Goal: Information Seeking & Learning: Learn about a topic

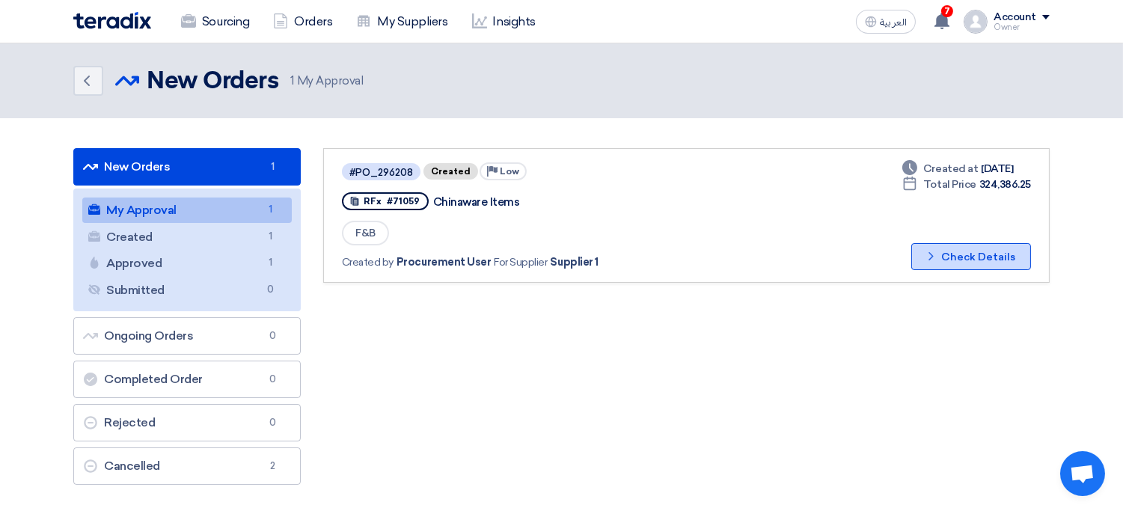
click at [996, 256] on button "Check details Check Details" at bounding box center [971, 256] width 120 height 27
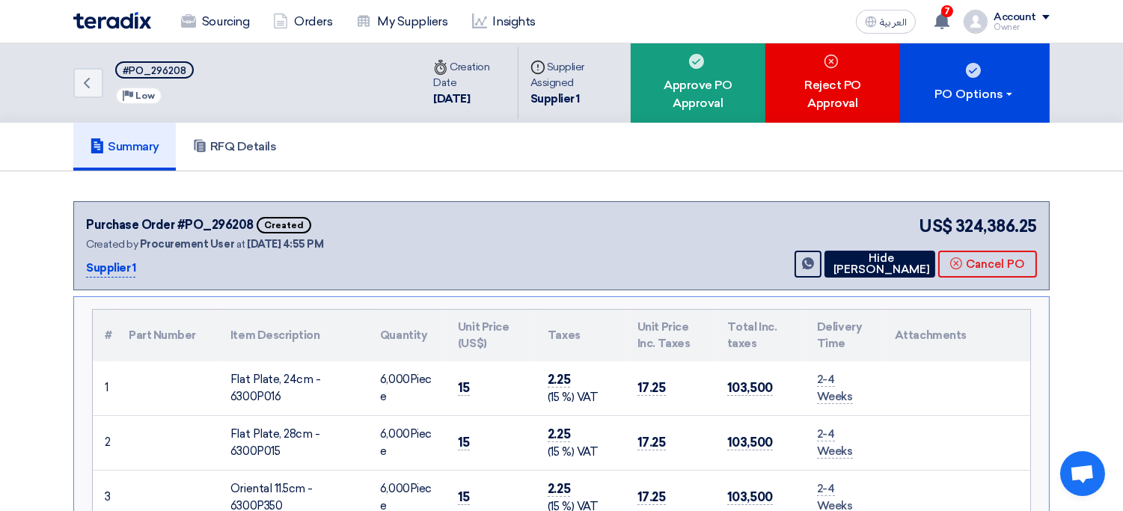
click at [764, 203] on div "Purchase Order #PO_296208 Created Created by Procurement User at 14 Aug 2025, 4…" at bounding box center [561, 245] width 976 height 89
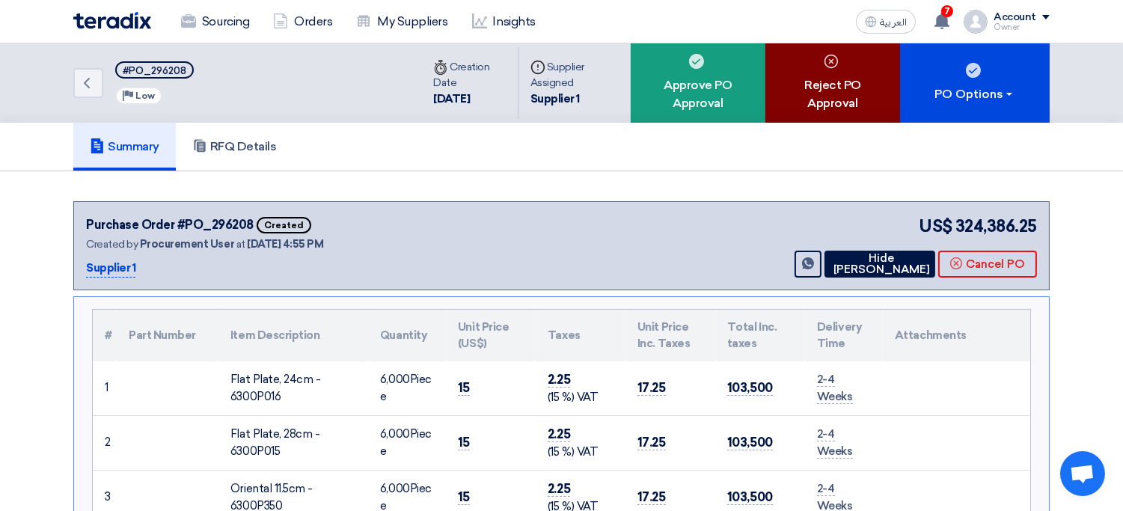
click at [819, 65] on div "Reject PO Approval" at bounding box center [832, 82] width 135 height 79
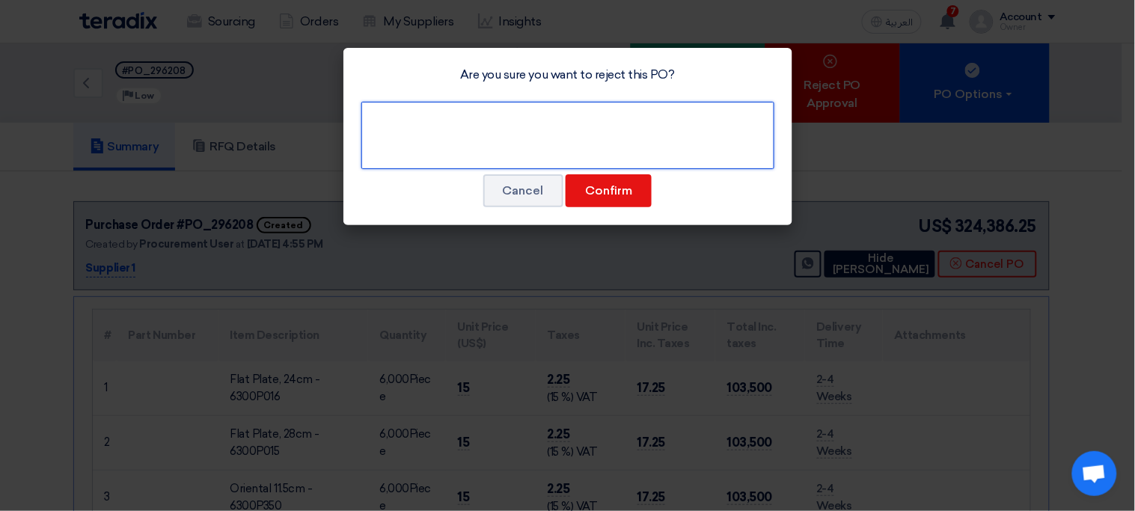
click at [604, 143] on textarea at bounding box center [567, 135] width 413 height 67
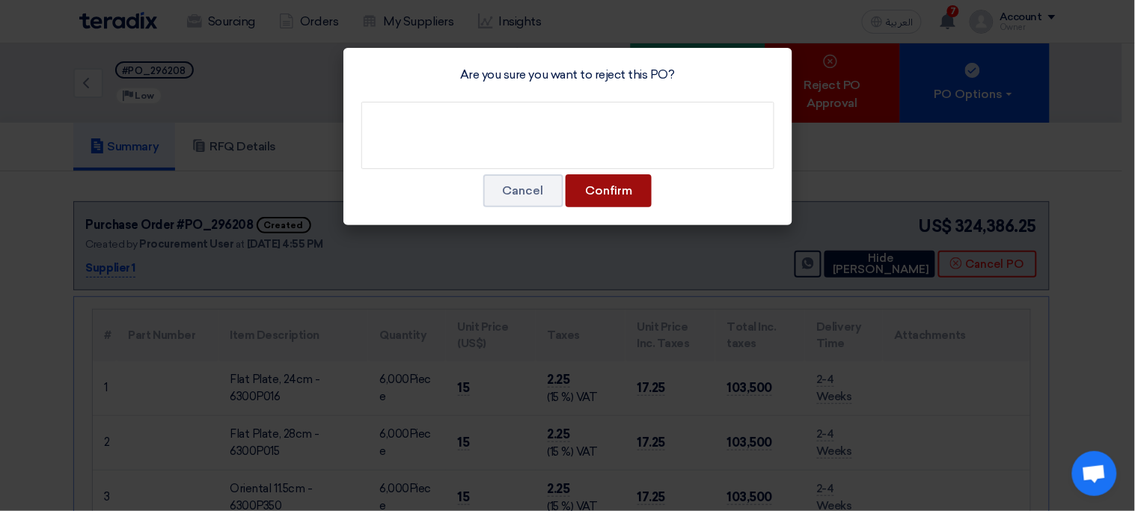
click at [601, 195] on button "Confirm" at bounding box center [608, 190] width 86 height 33
click at [643, 192] on button "Confirm" at bounding box center [608, 190] width 86 height 33
click at [691, 186] on div "Are you sure you want to reject this PO? Cancel Confirm" at bounding box center [567, 136] width 449 height 177
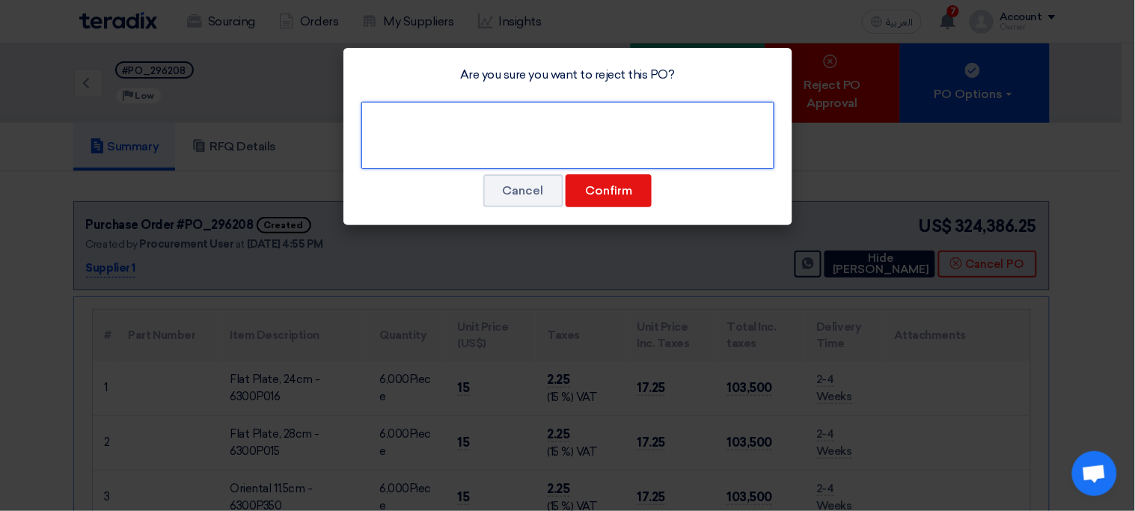
click at [544, 109] on textarea at bounding box center [567, 135] width 413 height 67
type textarea "xyz"
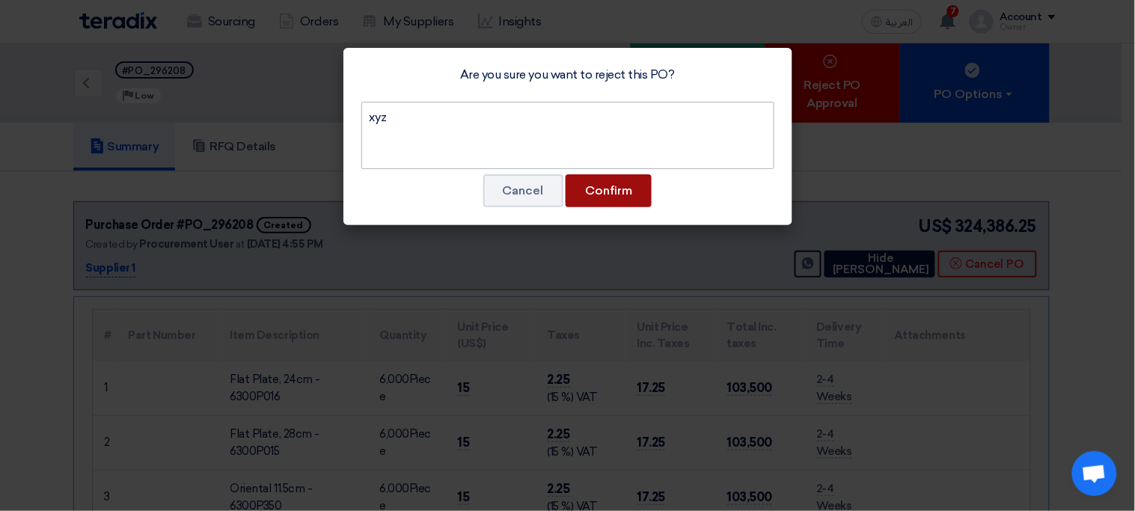
click at [565, 174] on button "Confirm" at bounding box center [608, 190] width 86 height 33
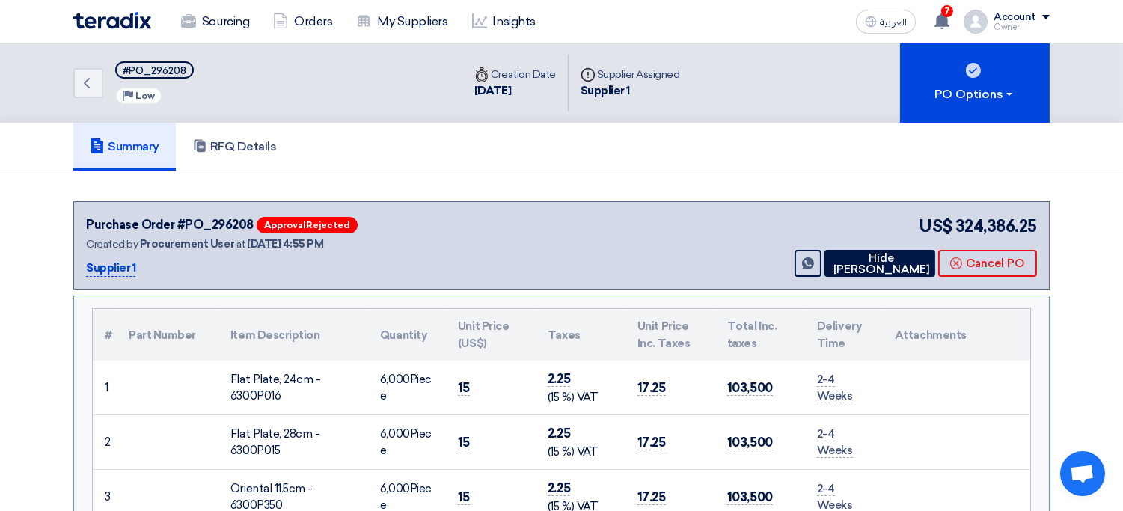
click at [636, 194] on modal-container "Are you sure you want to reject this PO? Cancel Confirm" at bounding box center [561, 255] width 1123 height 511
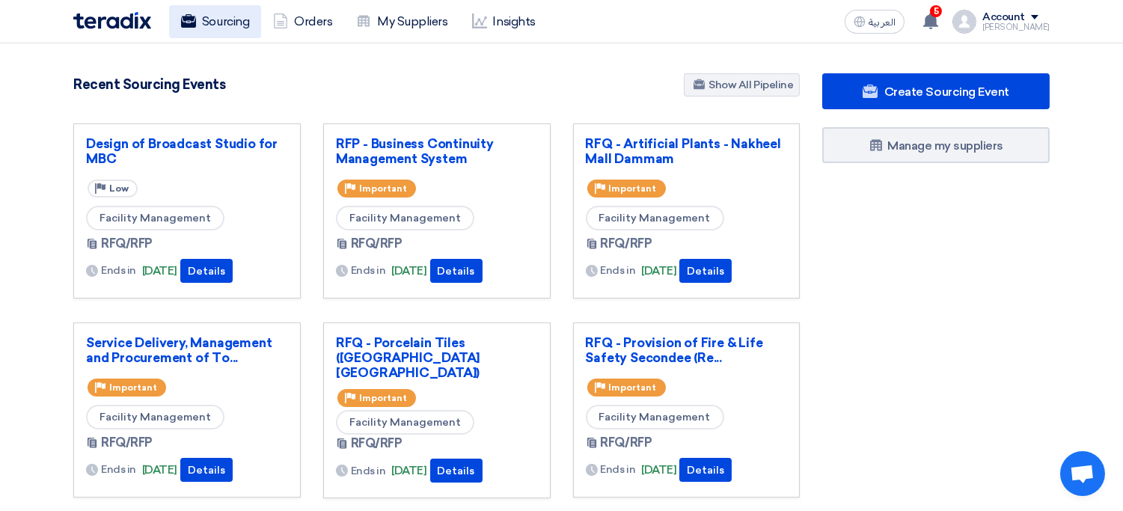
click at [230, 29] on link "Sourcing" at bounding box center [215, 21] width 92 height 33
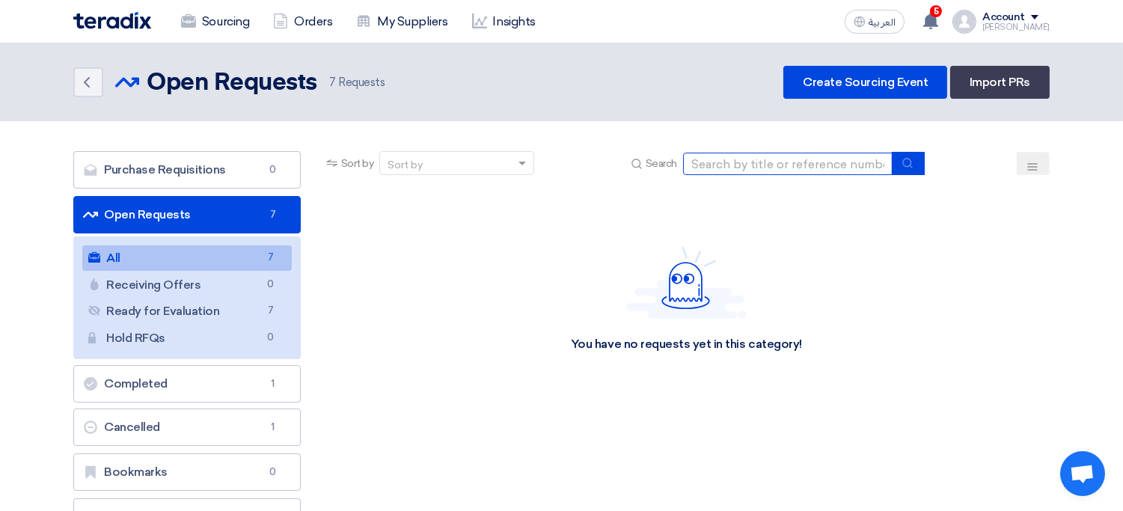
click at [746, 162] on input at bounding box center [787, 164] width 209 height 22
paste input "70883"
type input "70883"
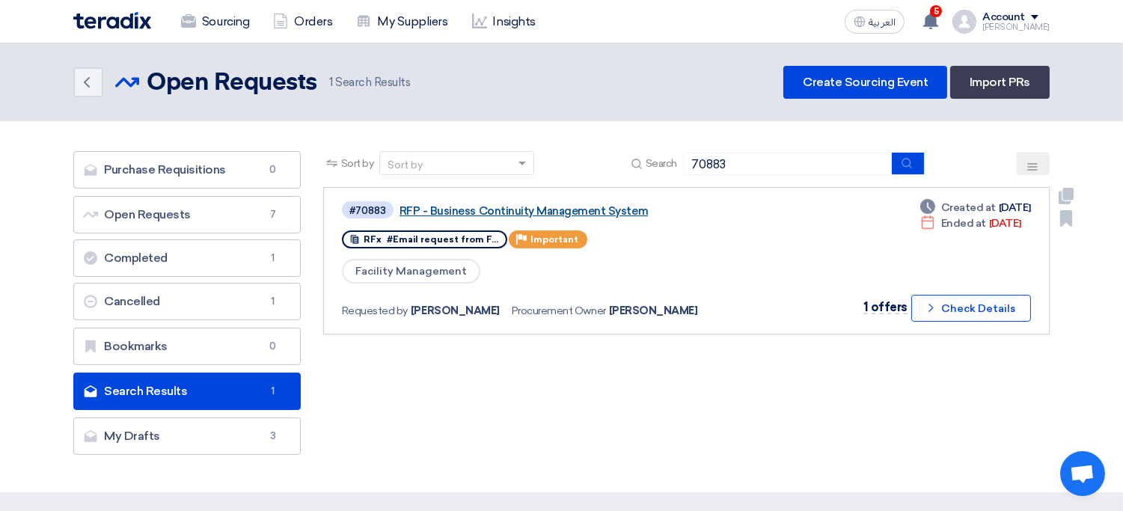
click at [438, 212] on link "RFP - Business Continuity Management System" at bounding box center [586, 210] width 374 height 13
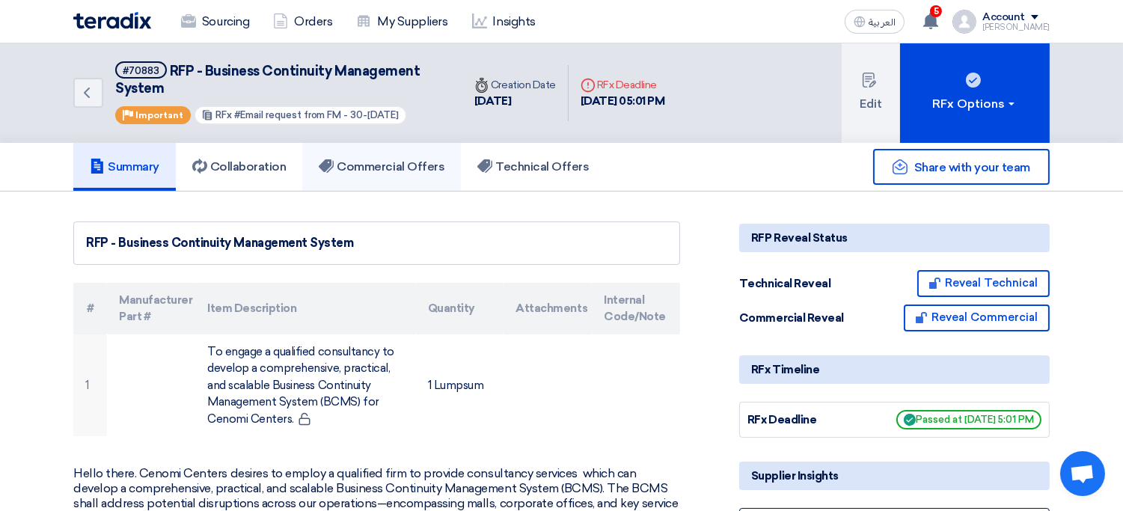
click at [361, 169] on h5 "Commercial Offers" at bounding box center [382, 166] width 126 height 15
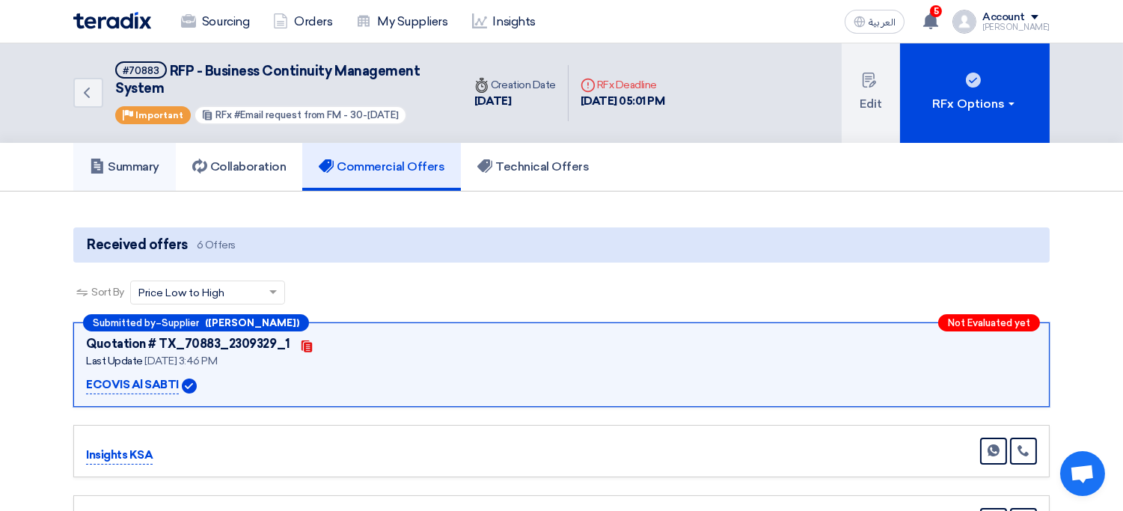
click at [144, 172] on link "Summary" at bounding box center [124, 167] width 102 height 48
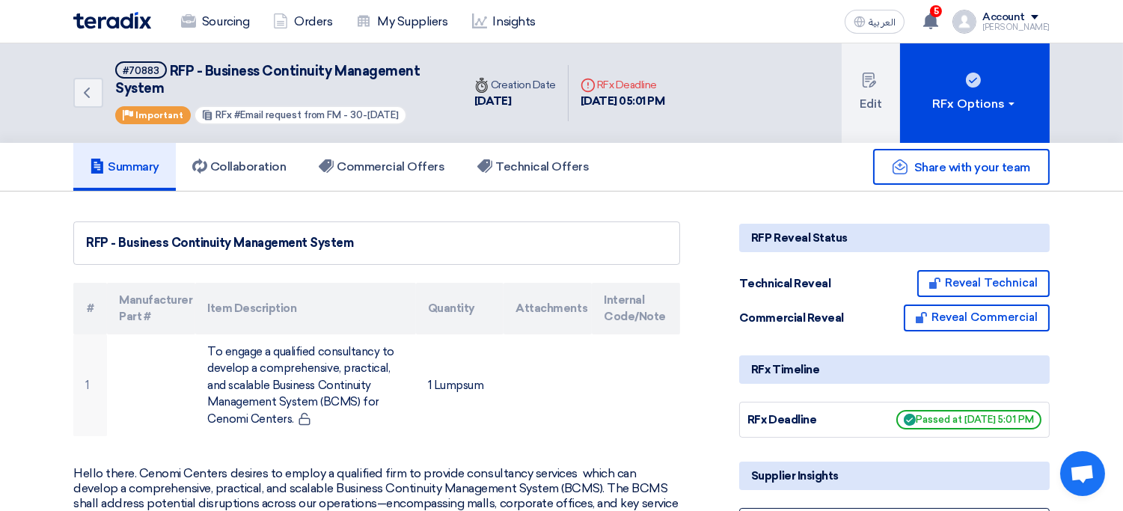
scroll to position [1, 0]
click at [396, 170] on h5 "Commercial Offers" at bounding box center [382, 166] width 126 height 15
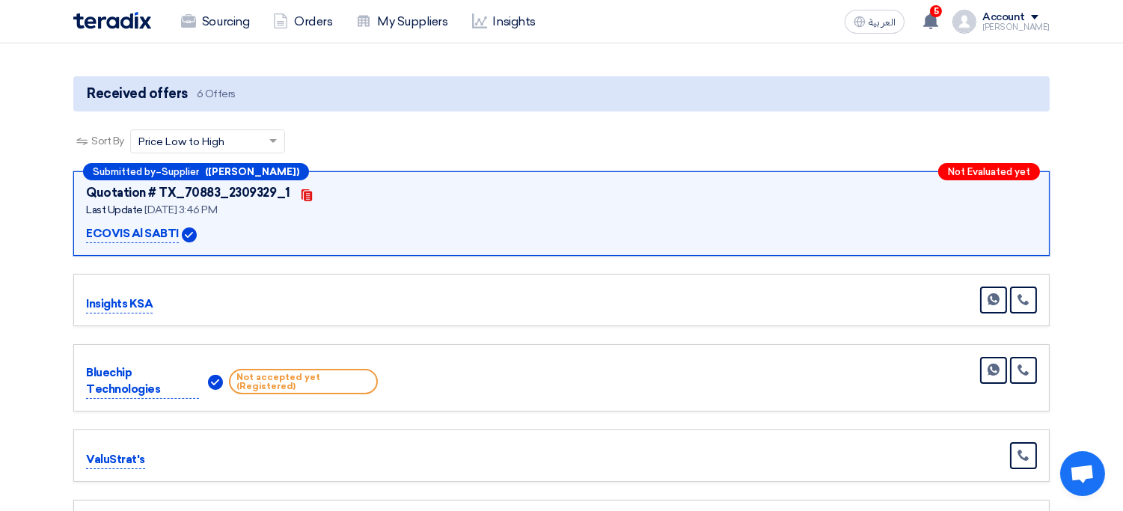
scroll to position [147, 0]
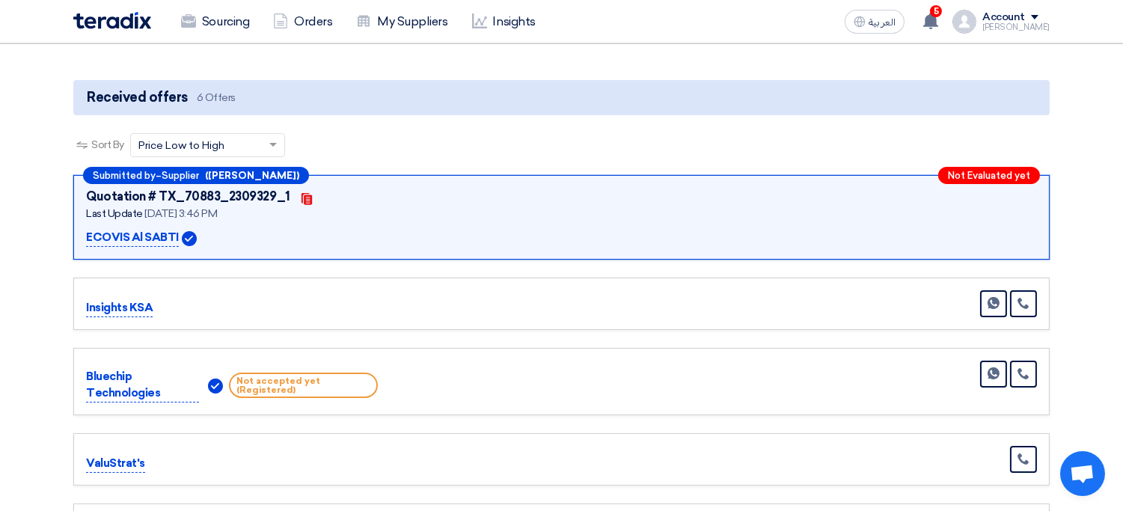
click at [313, 379] on span "Not accepted yet (Registered)" at bounding box center [303, 384] width 149 height 25
click at [460, 364] on div "Bluechip Technologies Not accepted yet (Registered) Send Message" at bounding box center [561, 382] width 951 height 42
click at [131, 171] on span "Submitted by" at bounding box center [124, 176] width 63 height 10
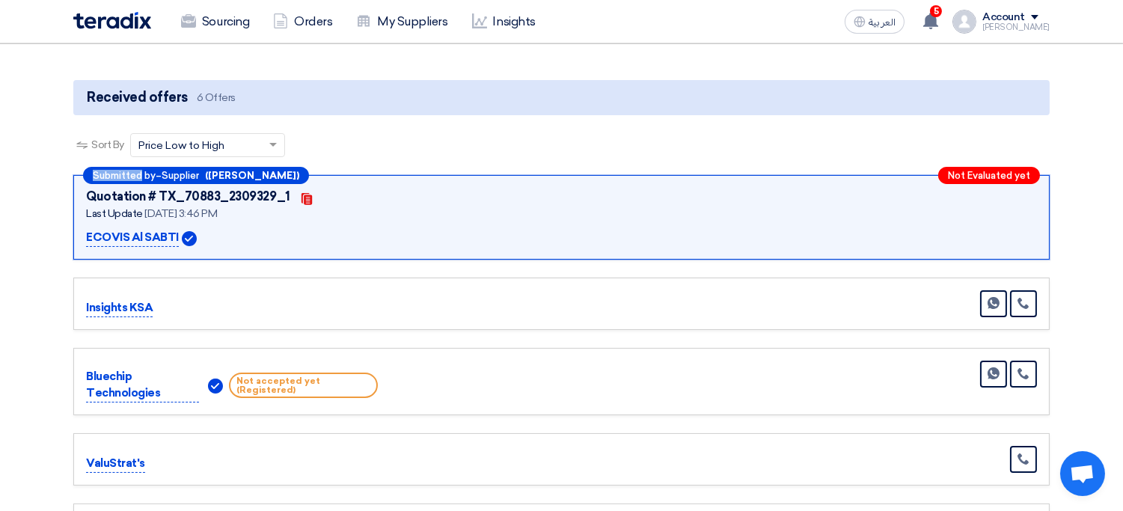
click at [131, 171] on span "Submitted by" at bounding box center [124, 176] width 63 height 10
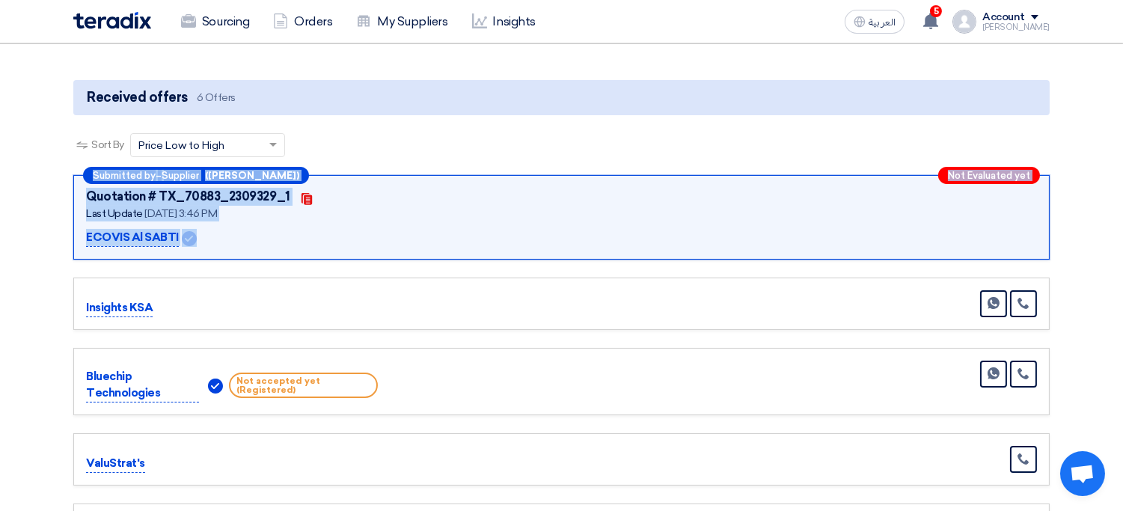
click at [503, 242] on div "Submitted by – Supplier (Khaled Alsabti) Not Evaluated yet Quotation # TX_70883…" at bounding box center [561, 217] width 976 height 85
click at [658, 236] on div "Quotation # TX_70883_2309329_1 Contacts Last Update 14 Aug 2025, 3:46 PM ECOVIS…" at bounding box center [561, 217] width 951 height 59
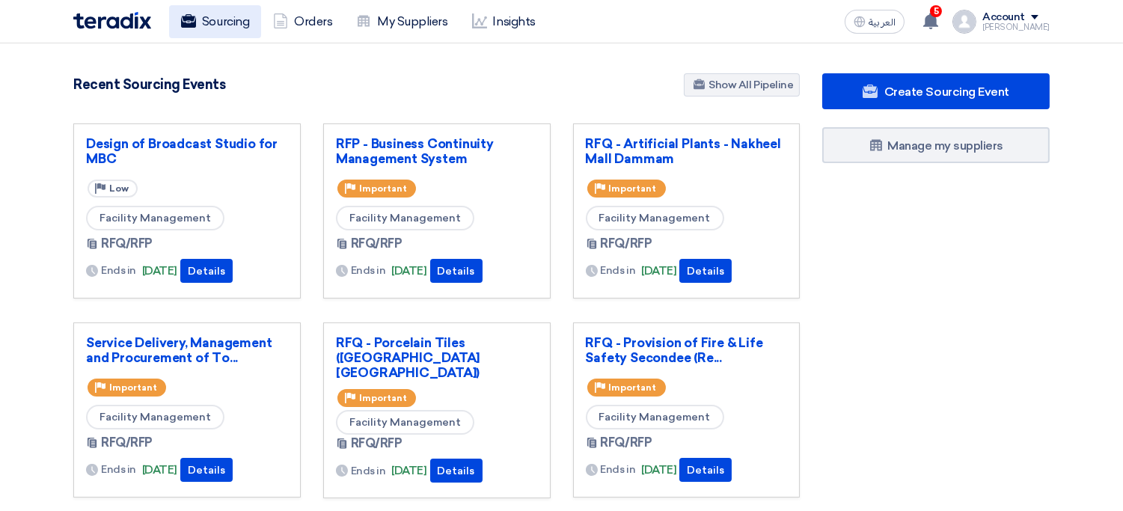
click at [239, 13] on link "Sourcing" at bounding box center [215, 21] width 92 height 33
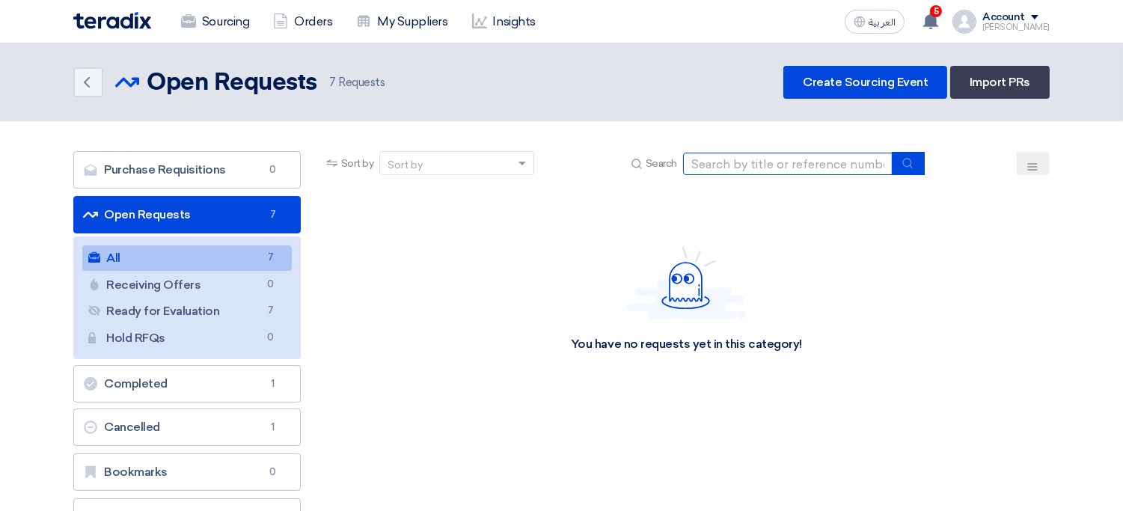
click at [743, 169] on input at bounding box center [787, 164] width 209 height 22
paste input "70883"
type input "70883"
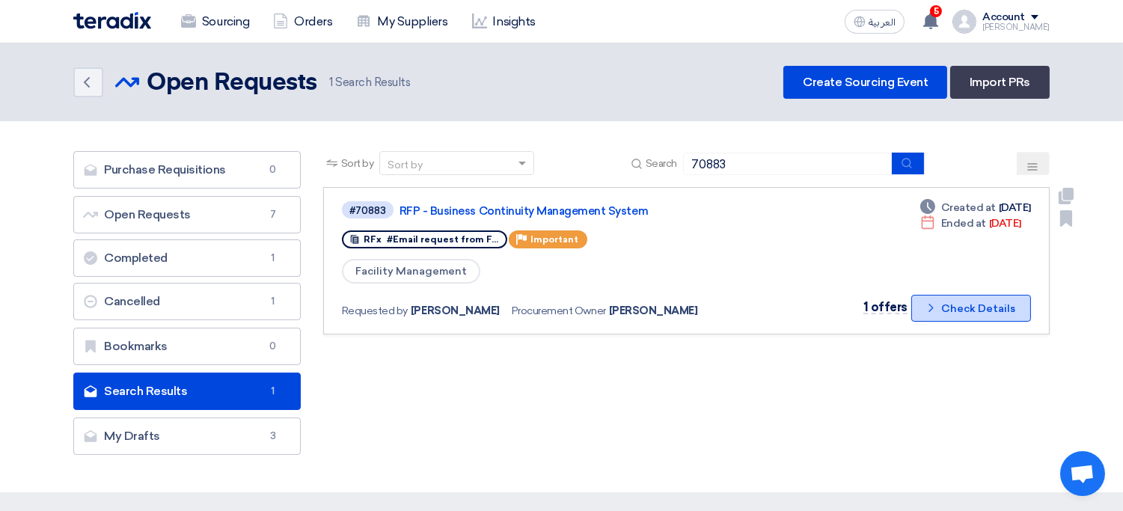
click at [963, 307] on button "Check details Check Details" at bounding box center [971, 308] width 120 height 27
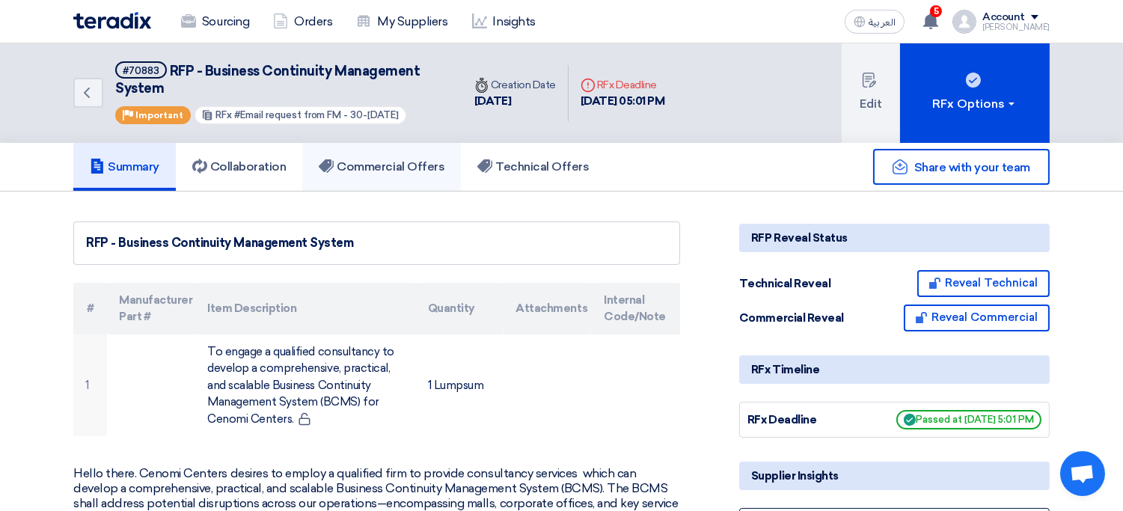
click at [406, 173] on link "Commercial Offers" at bounding box center [381, 167] width 159 height 48
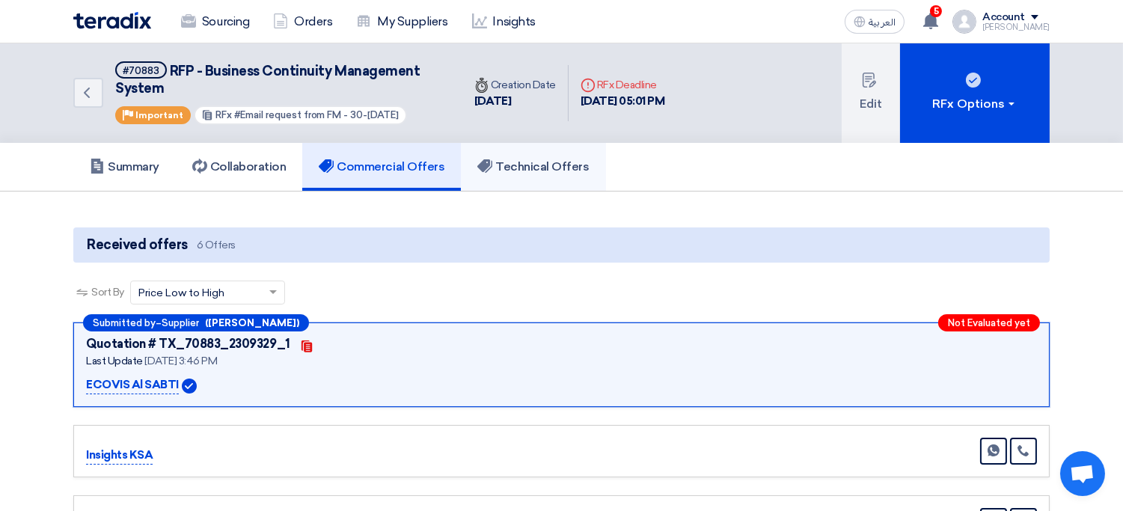
click at [537, 153] on link "Technical Offers" at bounding box center [533, 167] width 144 height 48
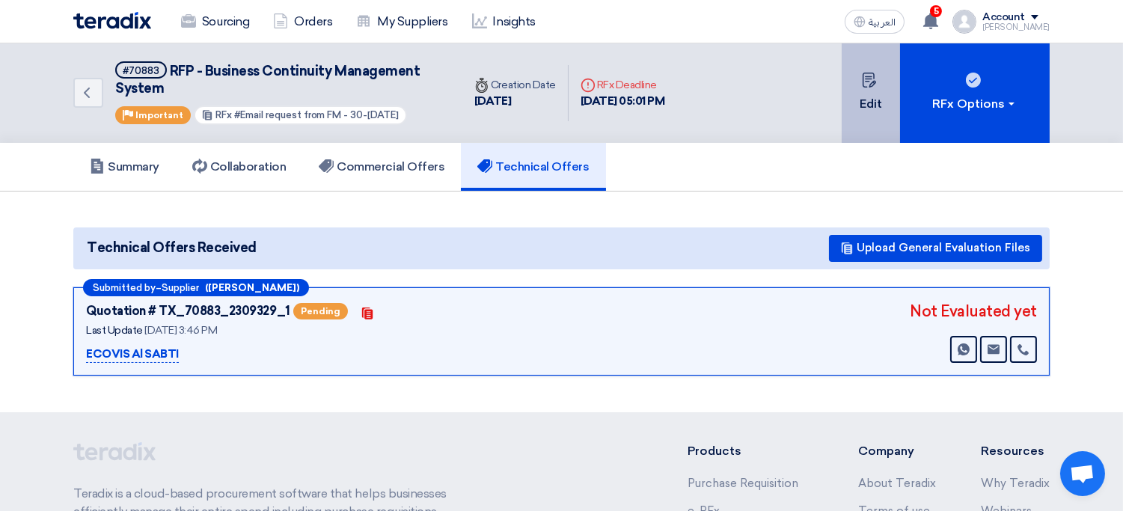
click at [856, 121] on button "Edit" at bounding box center [870, 92] width 58 height 99
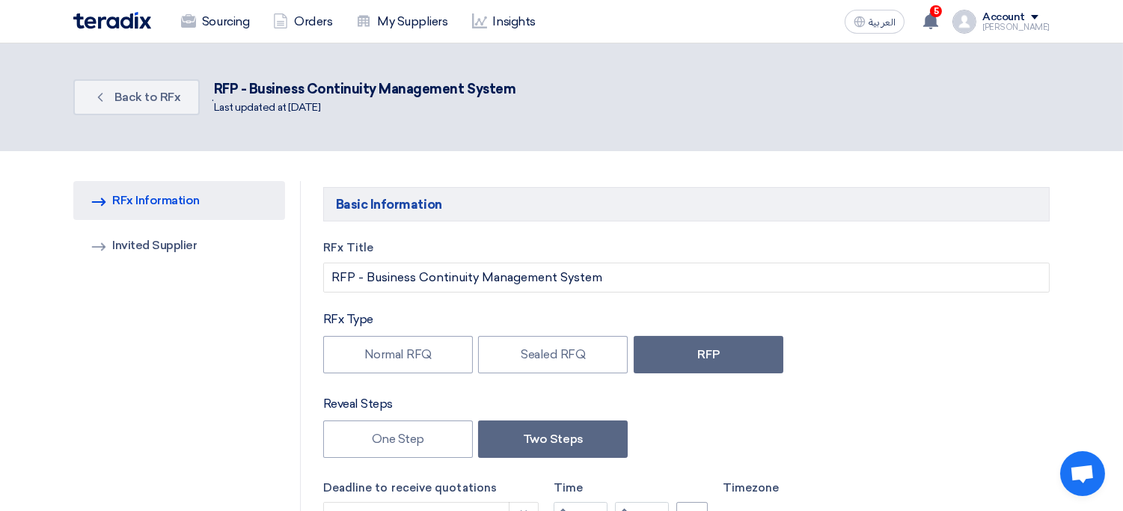
type input "8/14/2025"
type input "05"
type input "01"
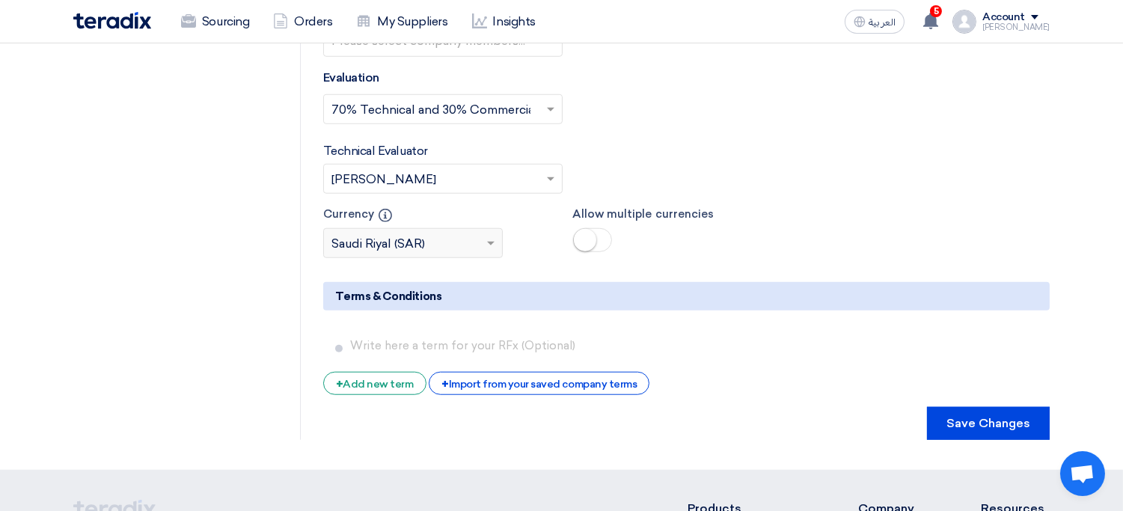
scroll to position [2491, 0]
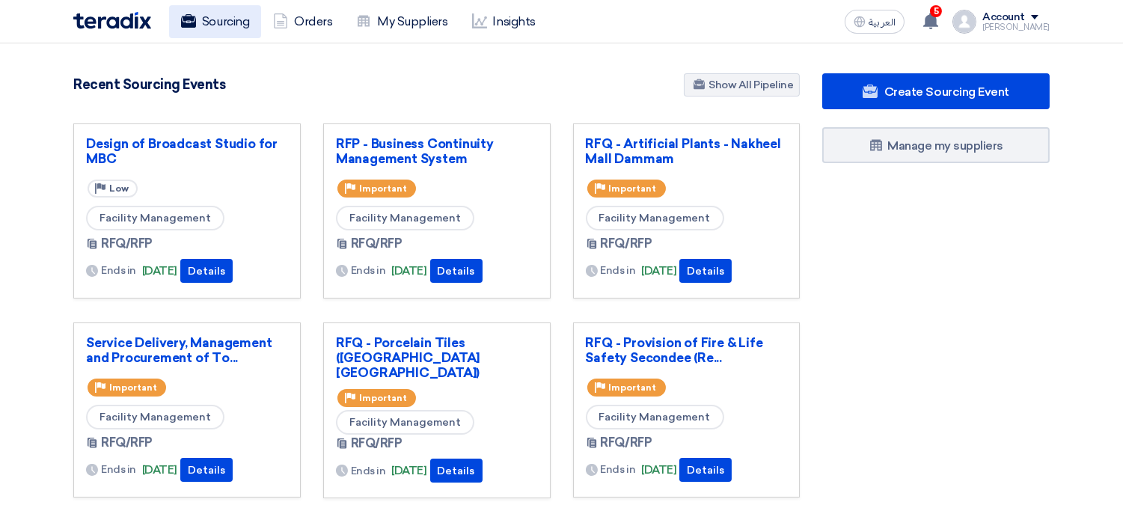
click at [234, 16] on link "Sourcing" at bounding box center [215, 21] width 92 height 33
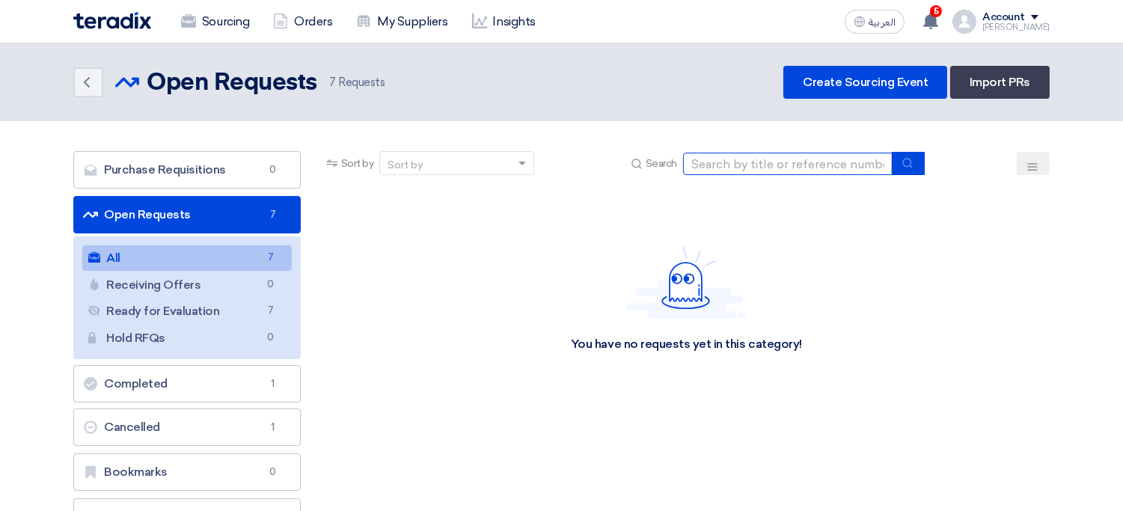
click at [772, 162] on input at bounding box center [787, 164] width 209 height 22
paste input "70883"
type input "70883"
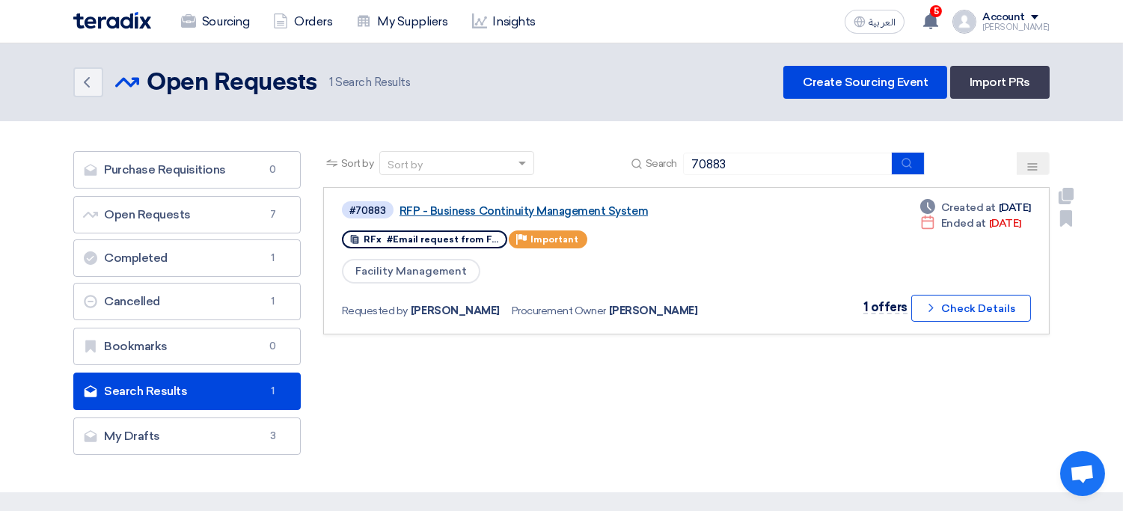
click at [455, 204] on link "RFP - Business Continuity Management System" at bounding box center [586, 210] width 374 height 13
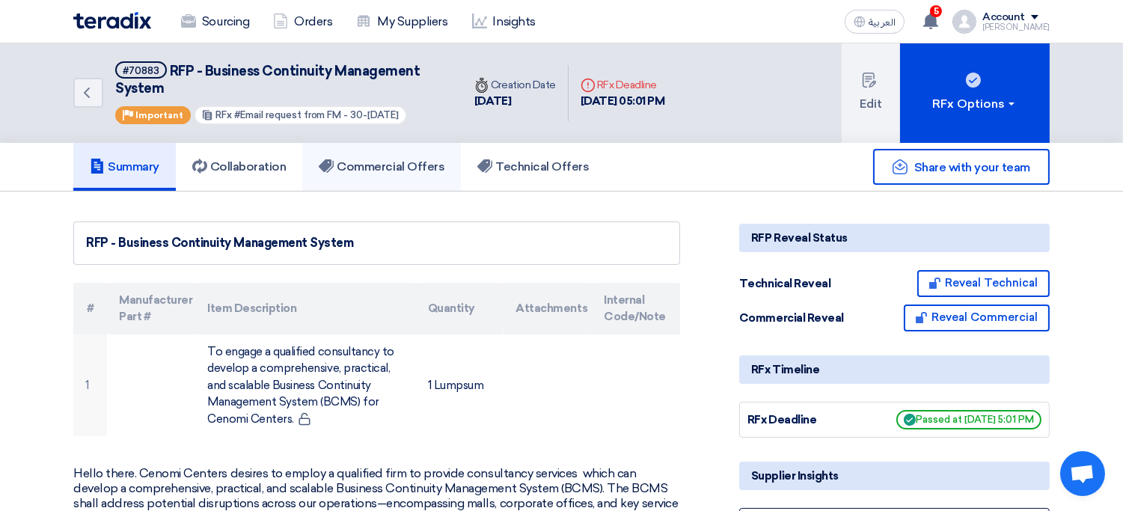
click at [379, 171] on h5 "Commercial Offers" at bounding box center [382, 166] width 126 height 15
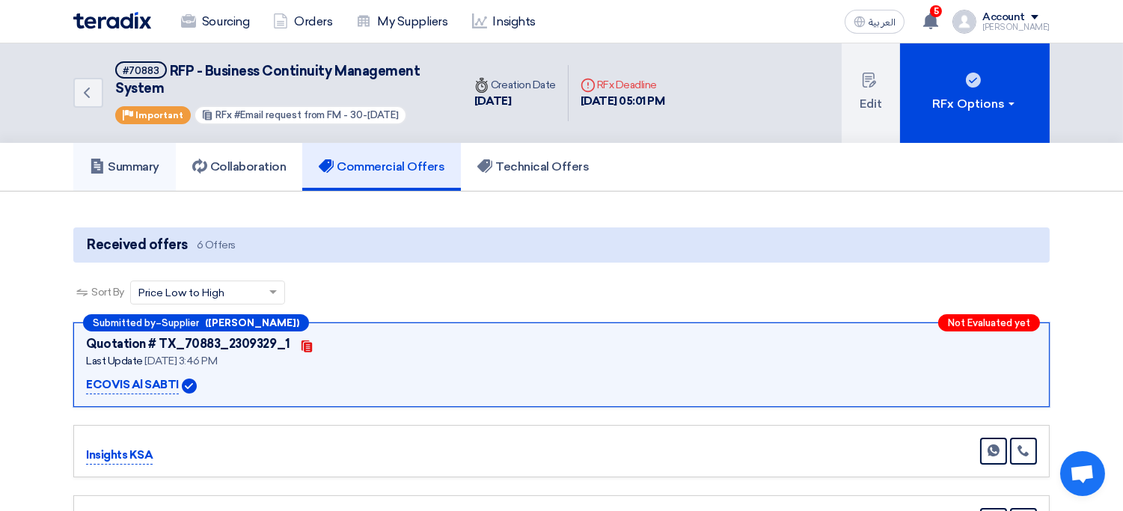
click at [125, 169] on h5 "Summary" at bounding box center [125, 166] width 70 height 15
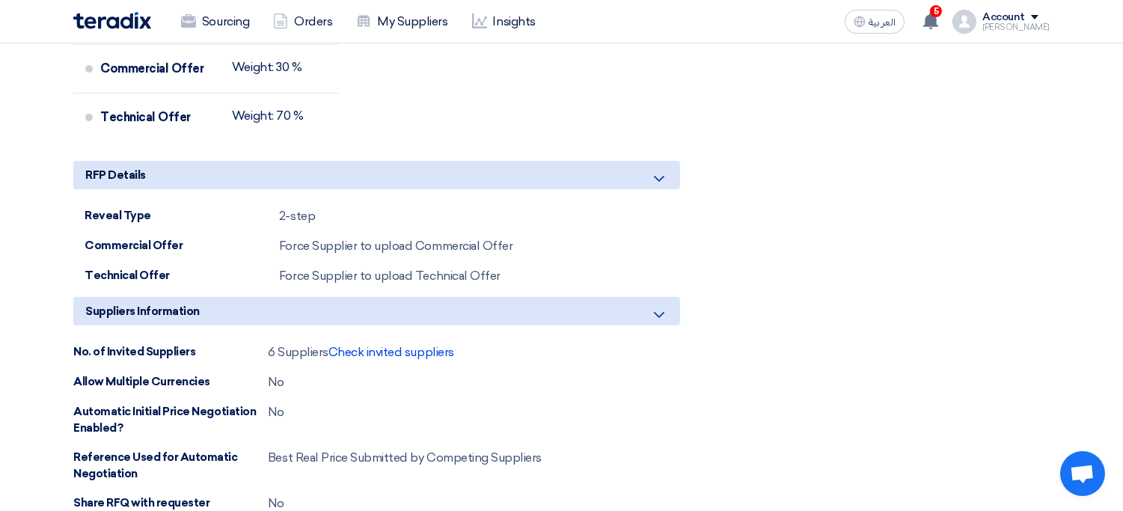
scroll to position [999, 0]
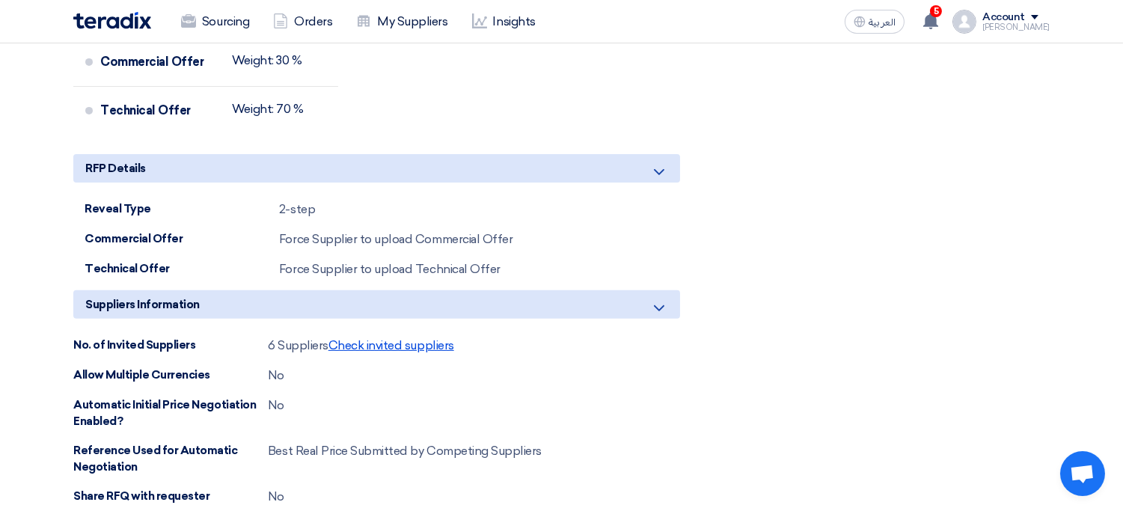
click at [407, 343] on span "Check invited suppliers" at bounding box center [391, 345] width 126 height 14
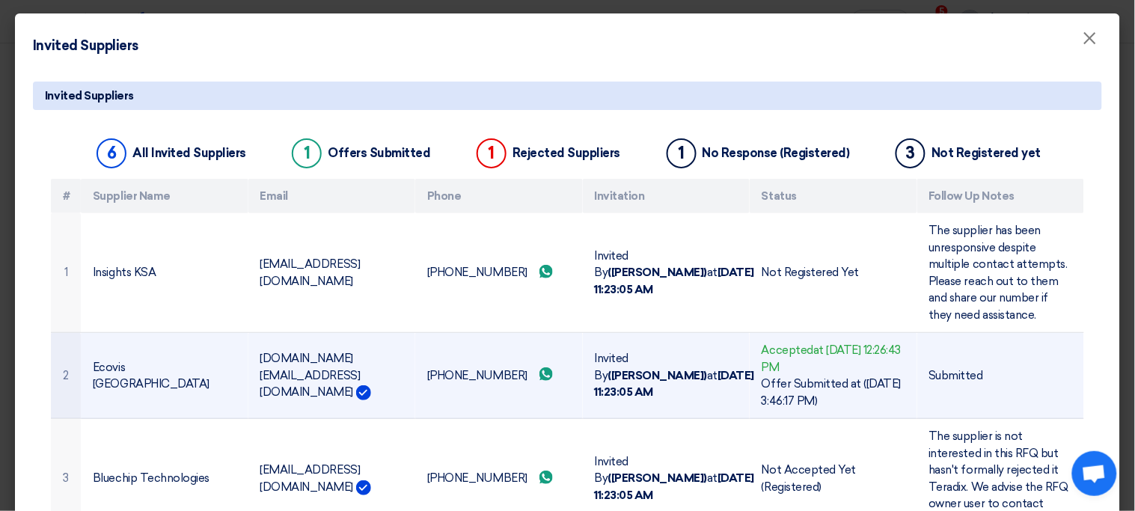
click at [358, 365] on td "connect.us@ecovisalsabti.com" at bounding box center [332, 376] width 168 height 86
copy tr "connect.us@ecovisalsabti.com"
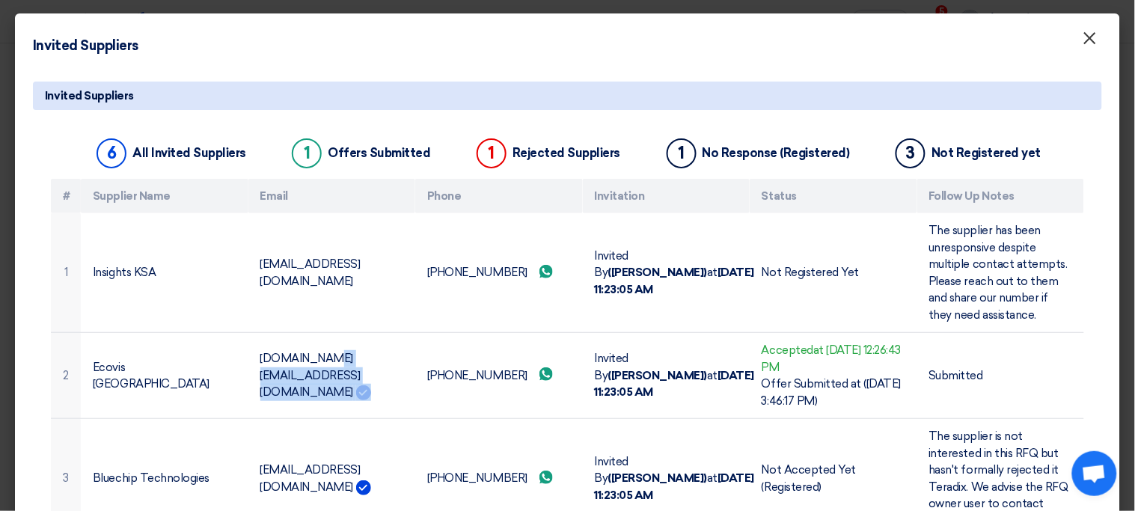
click at [1082, 39] on span "×" at bounding box center [1089, 42] width 15 height 30
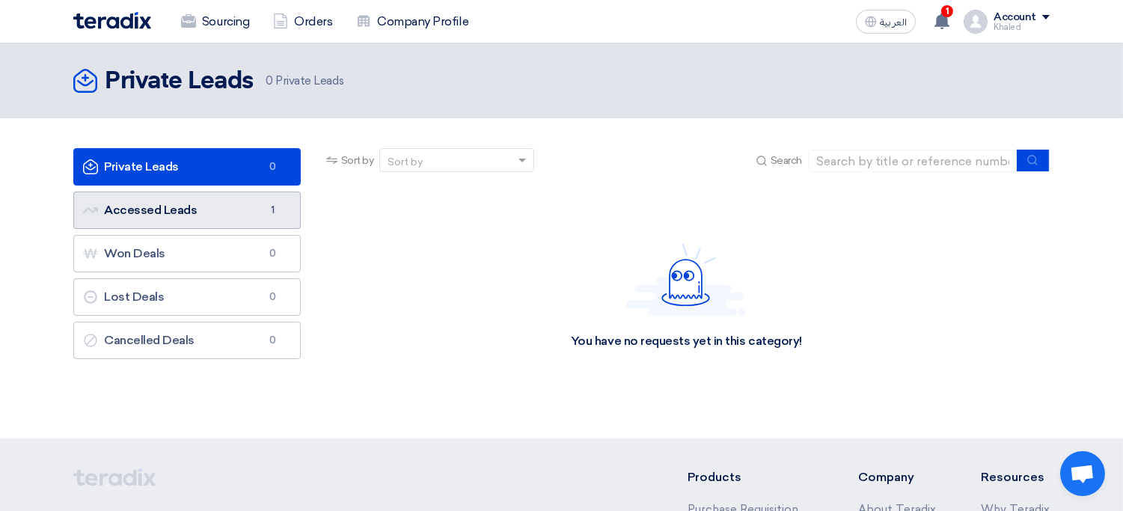
click at [264, 203] on span "1" at bounding box center [273, 210] width 18 height 15
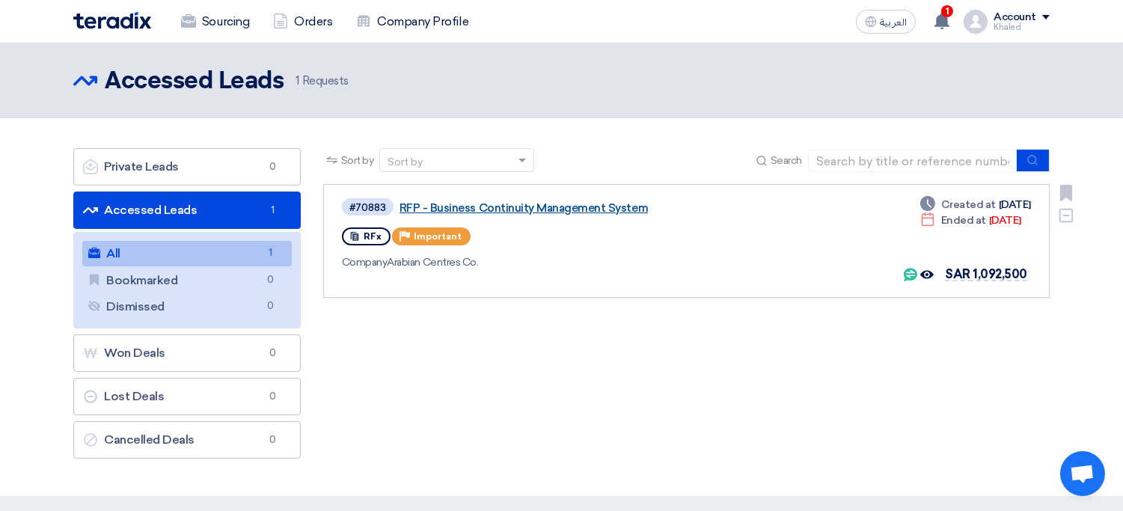
click at [553, 206] on link "RFP - Business Continuity Management System" at bounding box center [586, 207] width 374 height 13
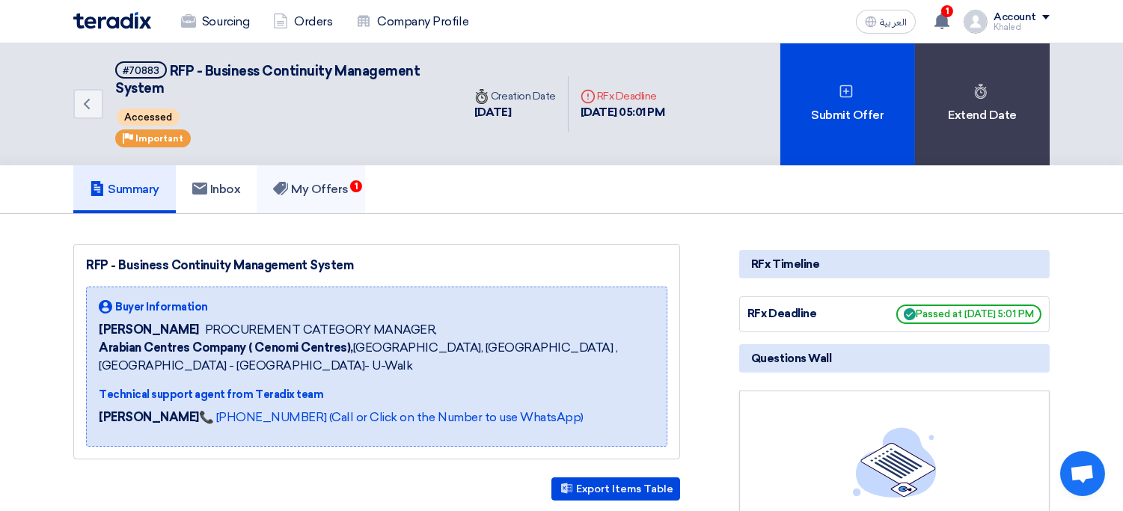
click at [346, 199] on link "My Offers 1" at bounding box center [311, 189] width 108 height 48
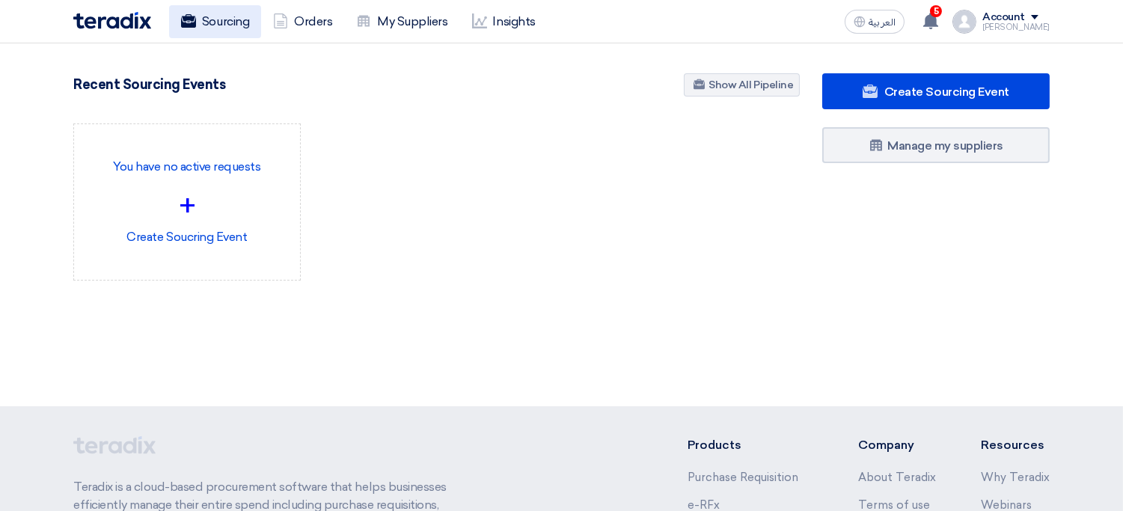
click at [226, 34] on link "Sourcing" at bounding box center [215, 21] width 92 height 33
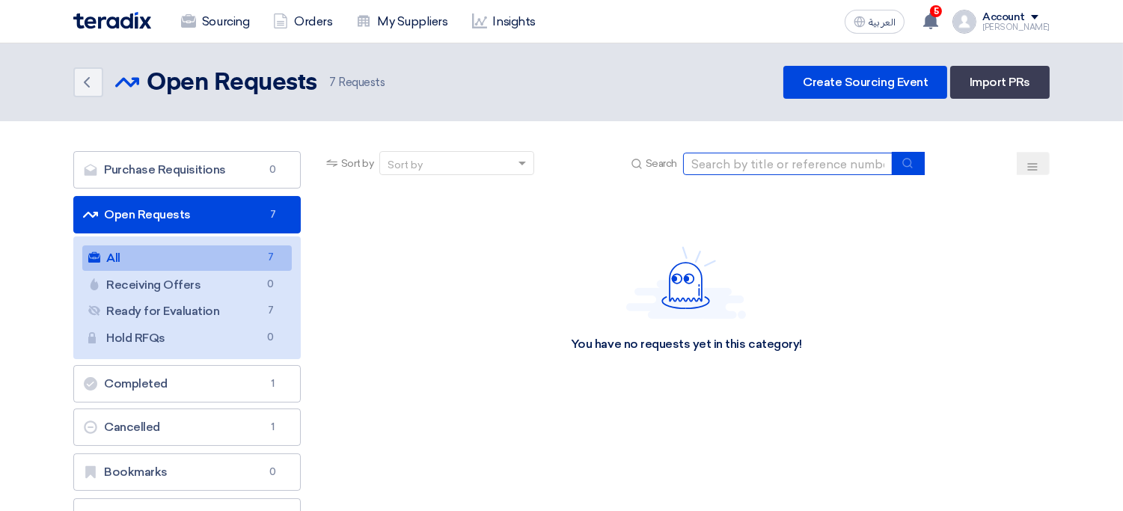
click at [718, 154] on input at bounding box center [787, 164] width 209 height 22
paste input "70883"
type input "70883"
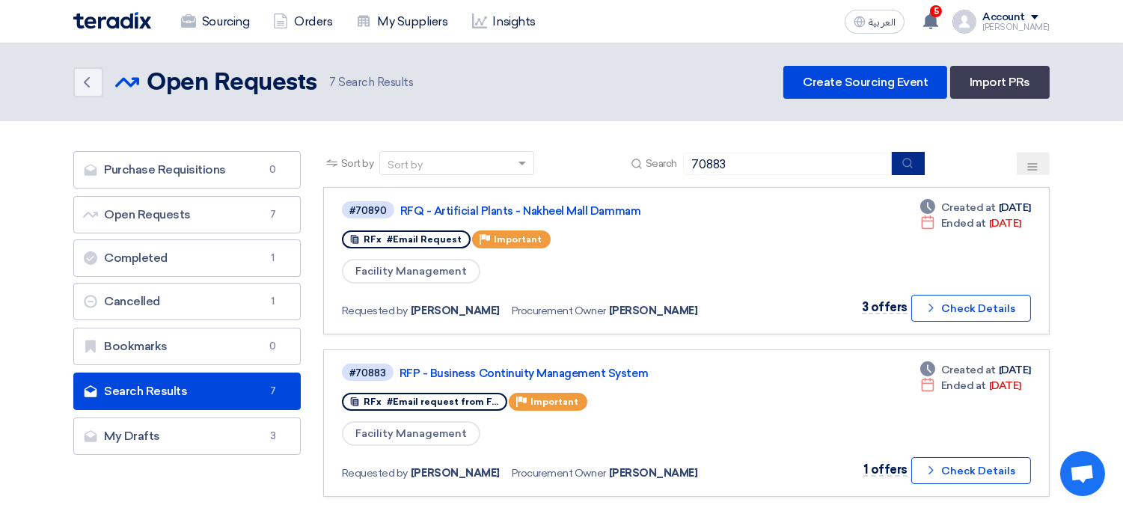
click at [911, 161] on use "submit" at bounding box center [907, 163] width 10 height 10
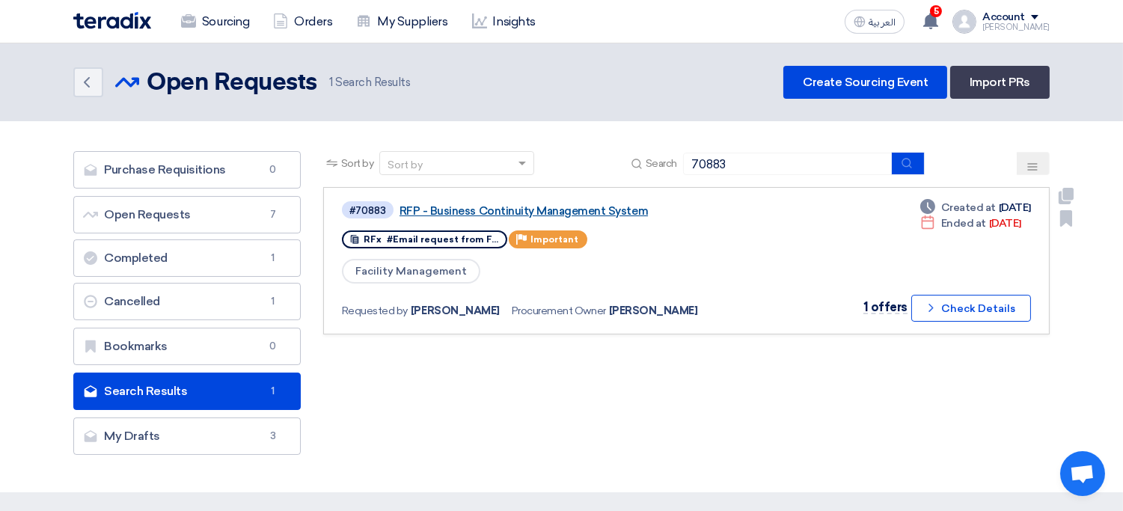
click at [583, 211] on link "RFP - Business Continuity Management System" at bounding box center [586, 210] width 374 height 13
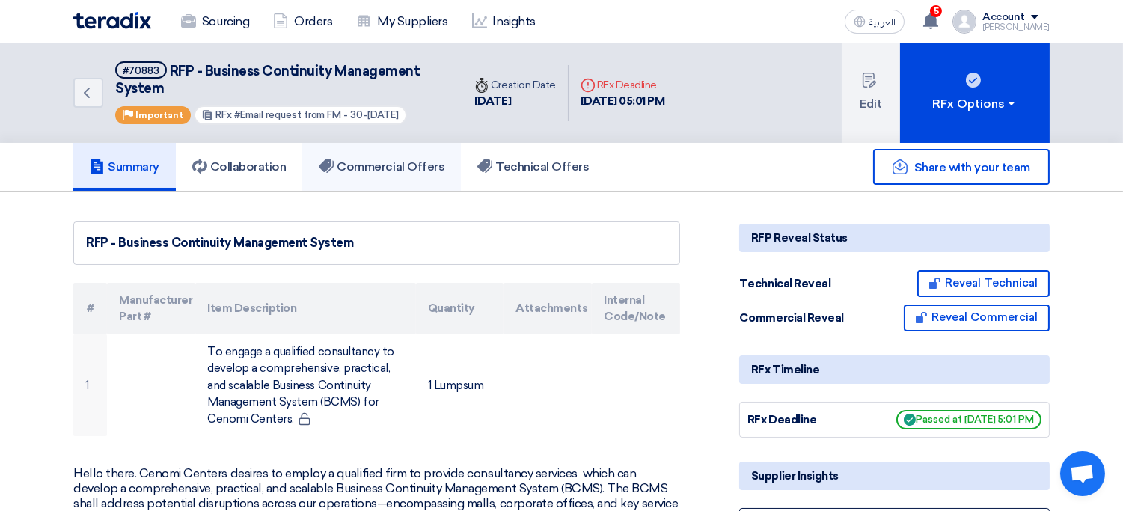
click at [402, 152] on link "Commercial Offers" at bounding box center [381, 167] width 159 height 48
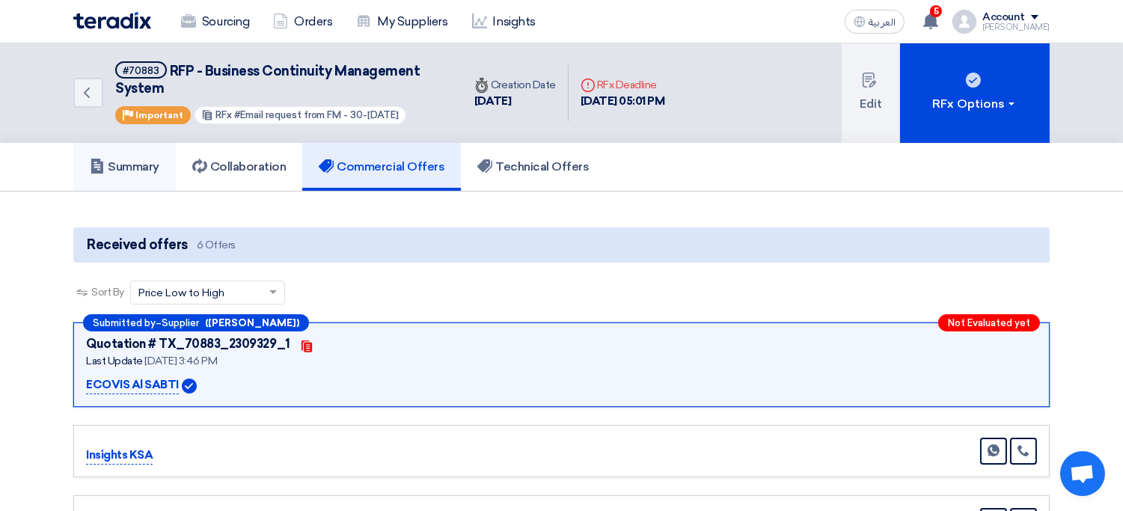
click at [152, 172] on link "Summary" at bounding box center [124, 167] width 102 height 48
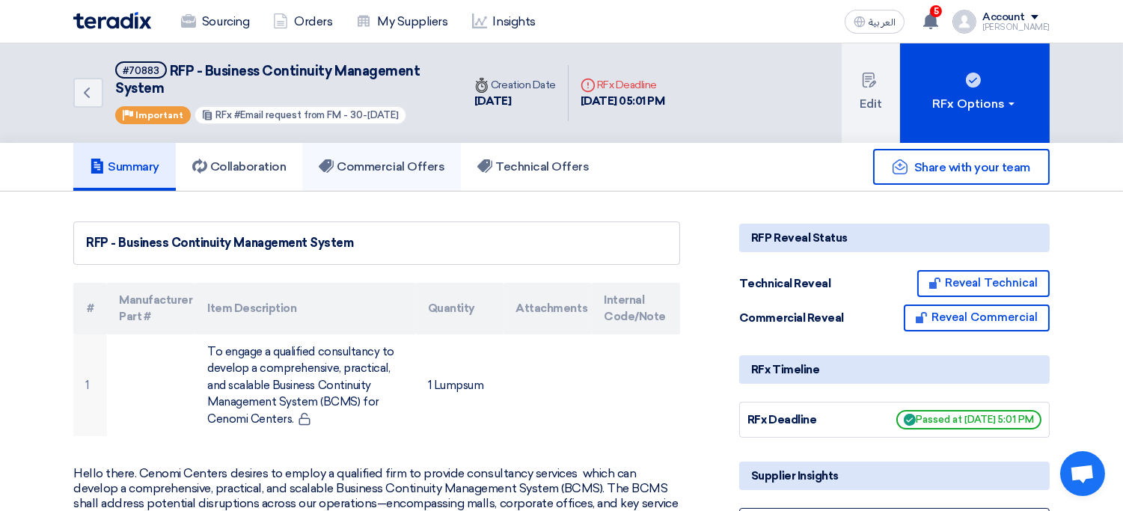
click at [357, 168] on h5 "Commercial Offers" at bounding box center [382, 166] width 126 height 15
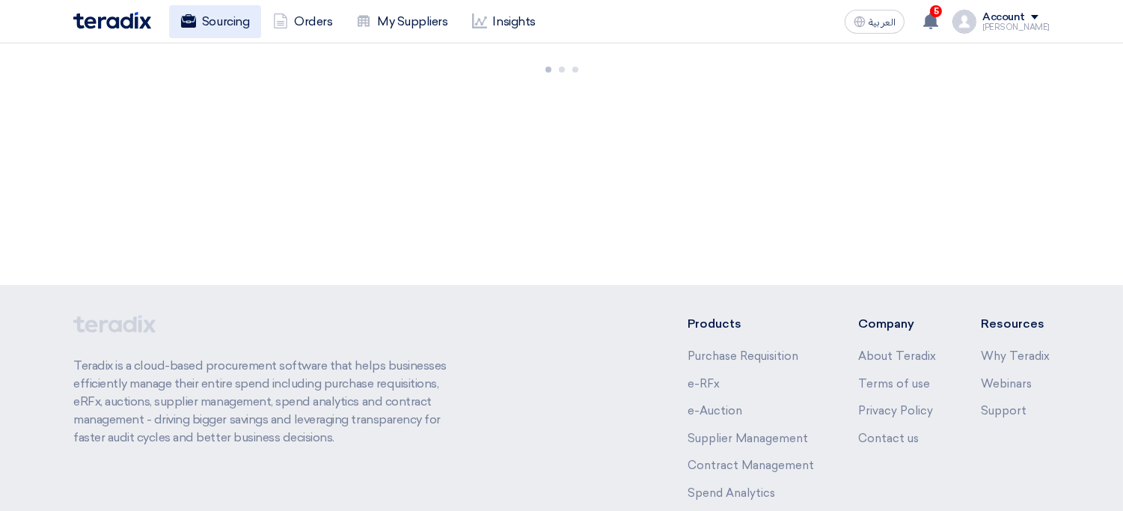
click at [221, 32] on link "Sourcing" at bounding box center [215, 21] width 92 height 33
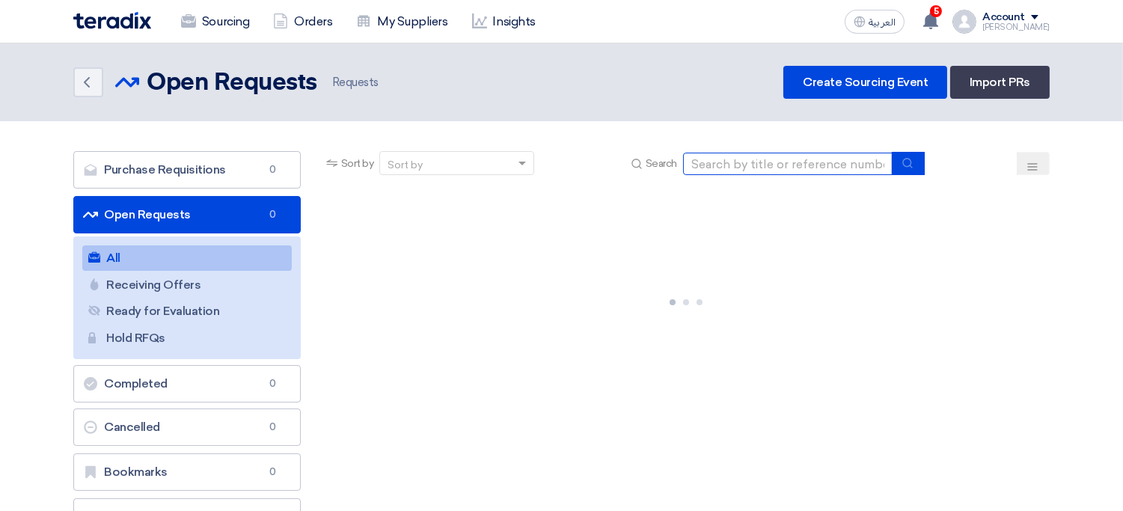
click at [715, 163] on input at bounding box center [787, 164] width 209 height 22
type input "70883"
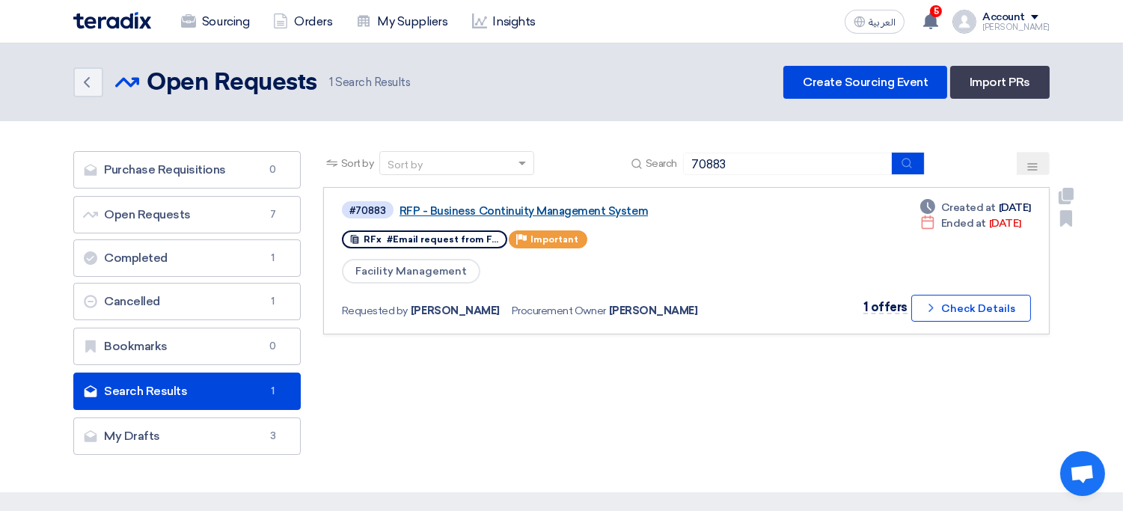
click at [524, 211] on link "RFP - Business Continuity Management System" at bounding box center [586, 210] width 374 height 13
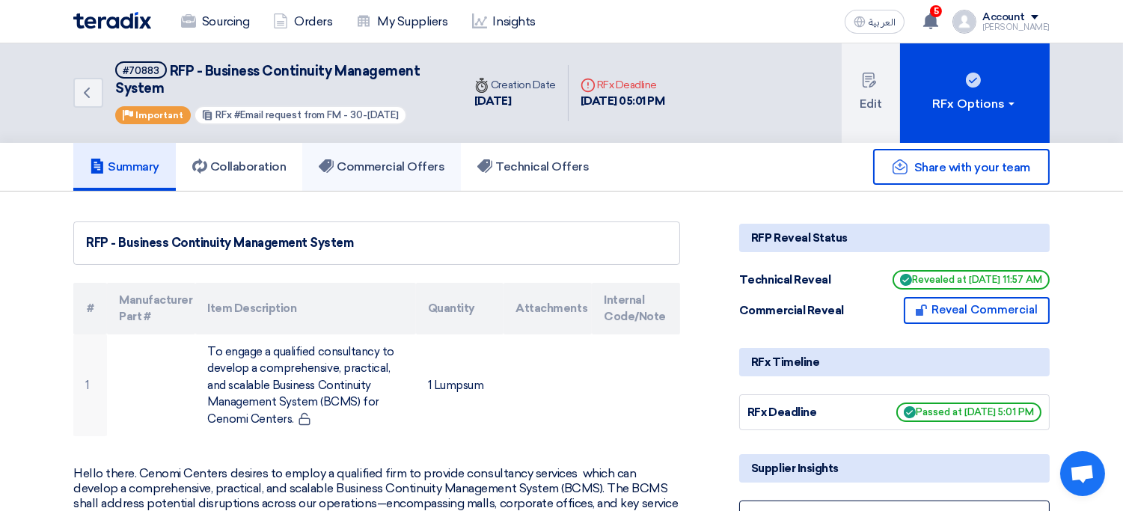
click at [375, 165] on h5 "Commercial Offers" at bounding box center [382, 166] width 126 height 15
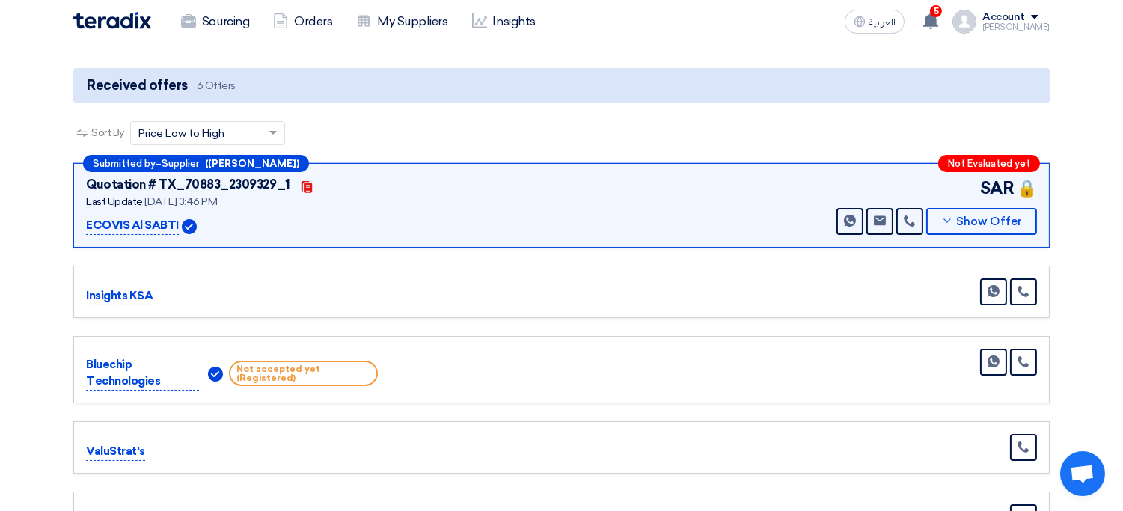
scroll to position [135, 0]
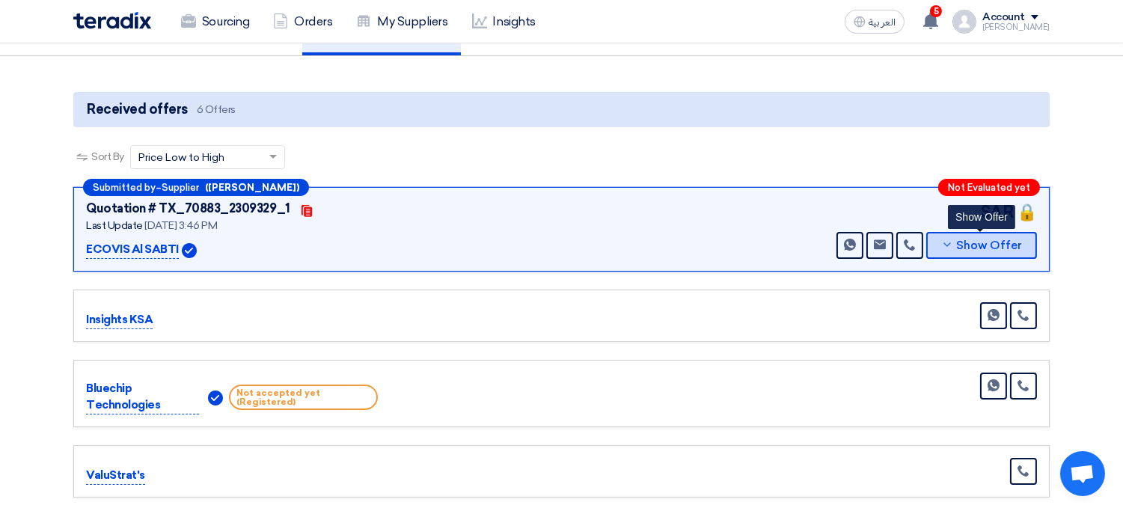
click at [987, 248] on button "Show Offer" at bounding box center [981, 245] width 111 height 27
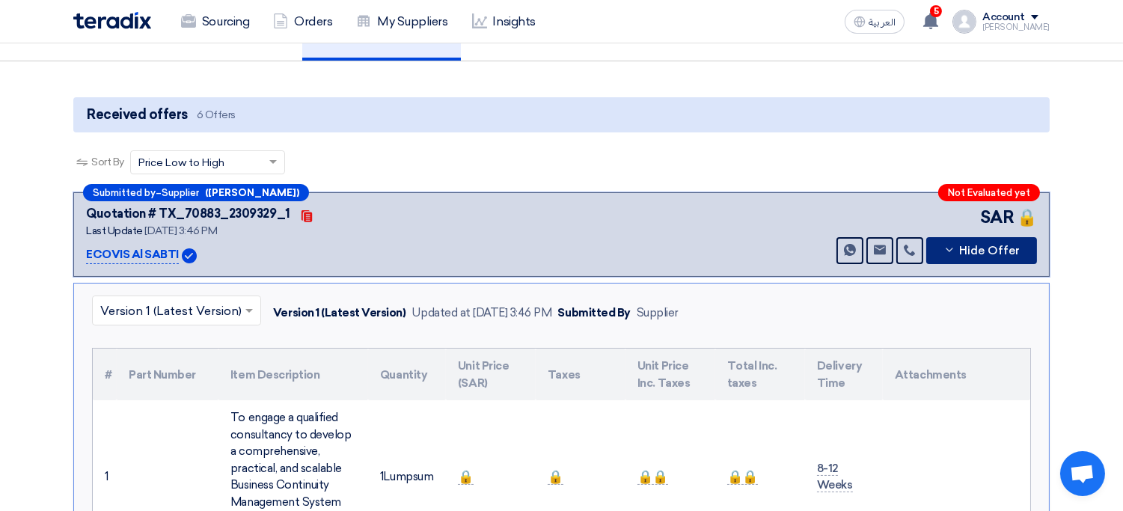
scroll to position [132, 0]
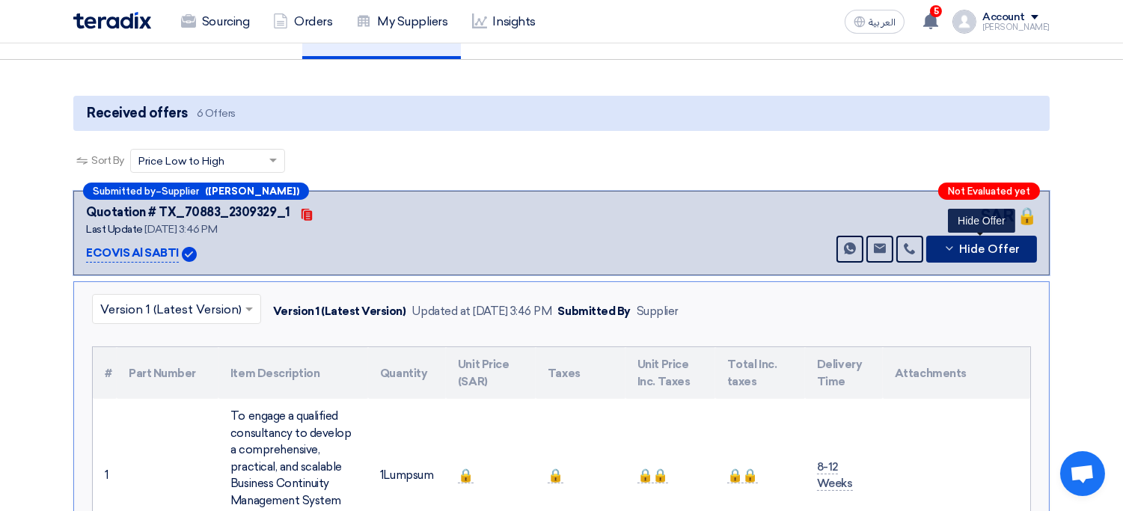
click at [960, 253] on button "Hide Offer" at bounding box center [981, 249] width 111 height 27
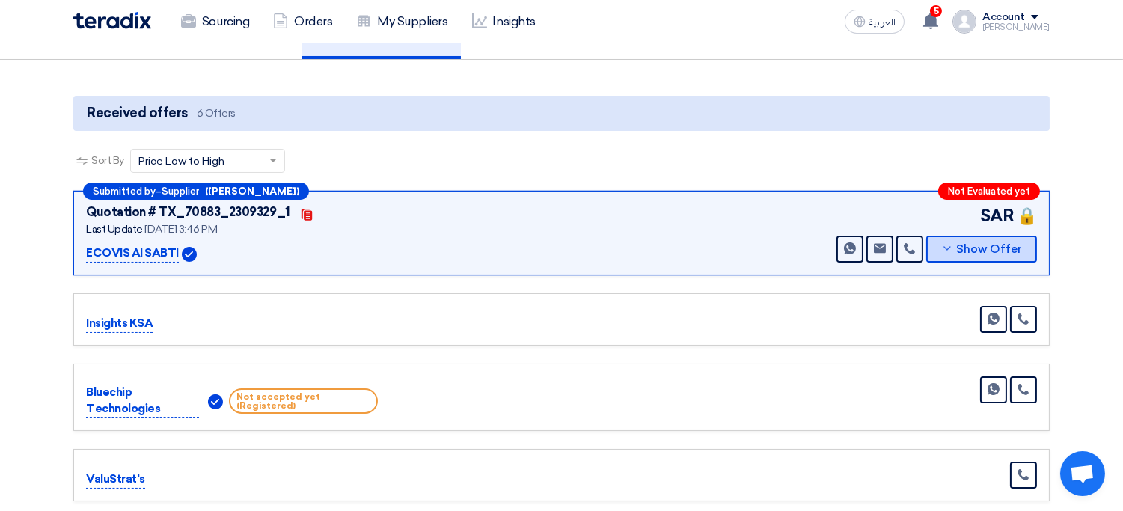
scroll to position [0, 0]
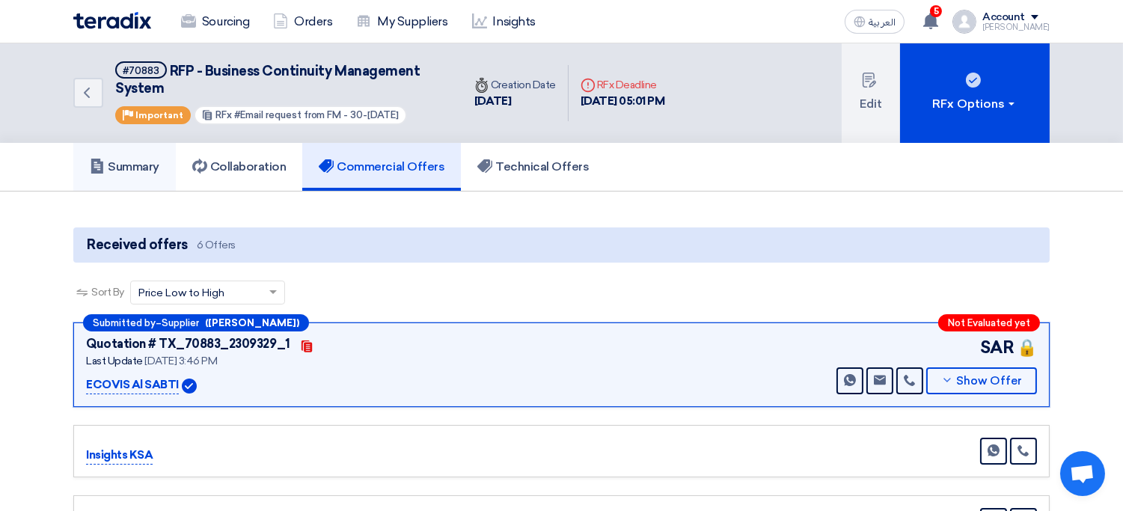
click at [168, 165] on link "Summary" at bounding box center [124, 167] width 102 height 48
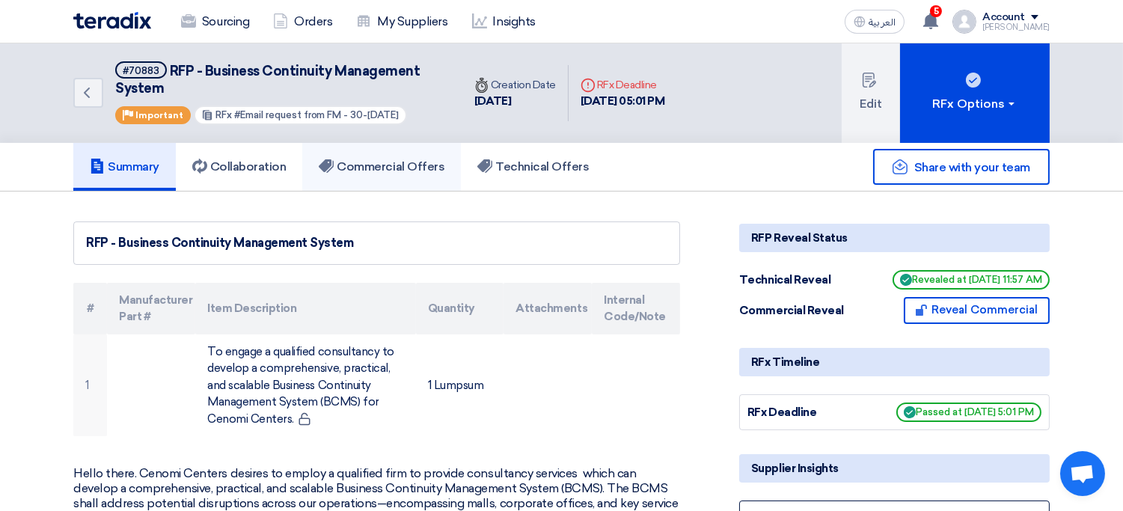
click at [411, 162] on h5 "Commercial Offers" at bounding box center [382, 166] width 126 height 15
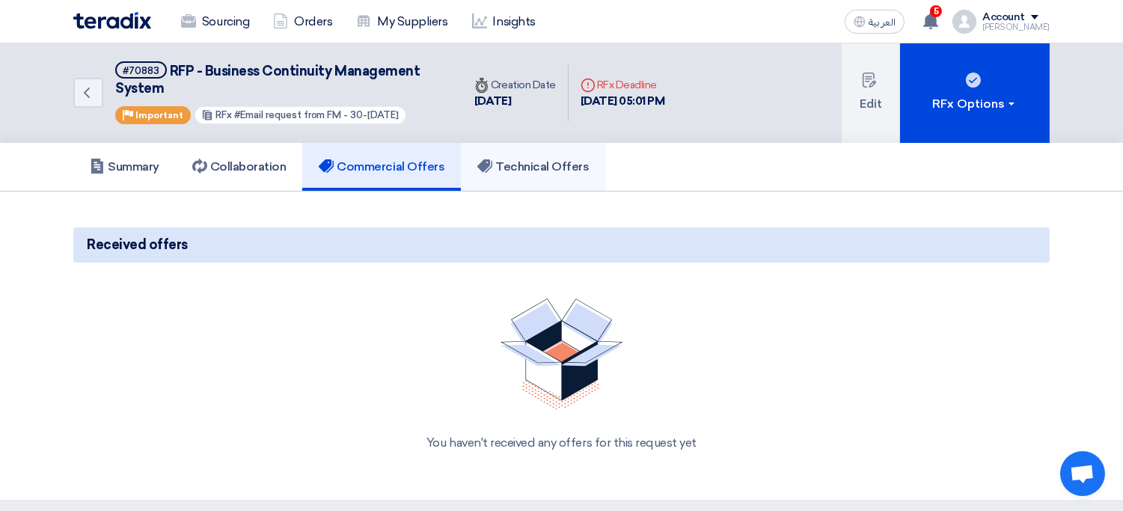
click at [539, 165] on h5 "Technical Offers" at bounding box center [532, 166] width 111 height 15
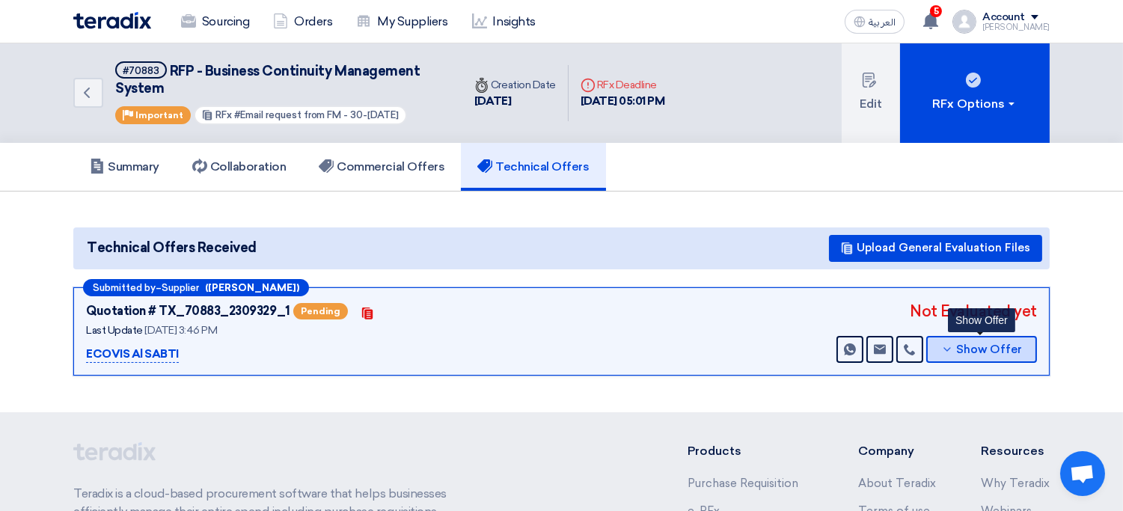
click at [990, 346] on span "Show Offer" at bounding box center [990, 349] width 66 height 11
